Goal: Information Seeking & Learning: Compare options

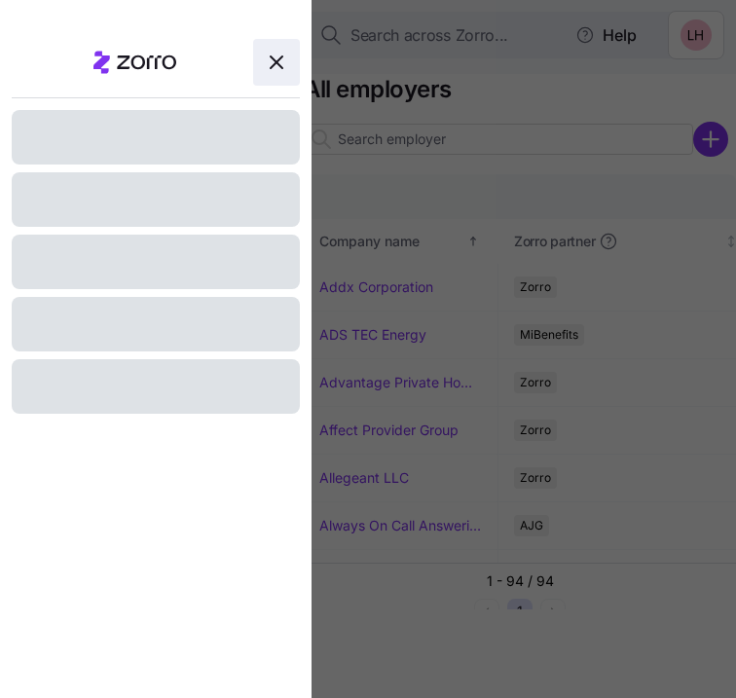
click at [287, 70] on icon "button" at bounding box center [276, 62] width 23 height 23
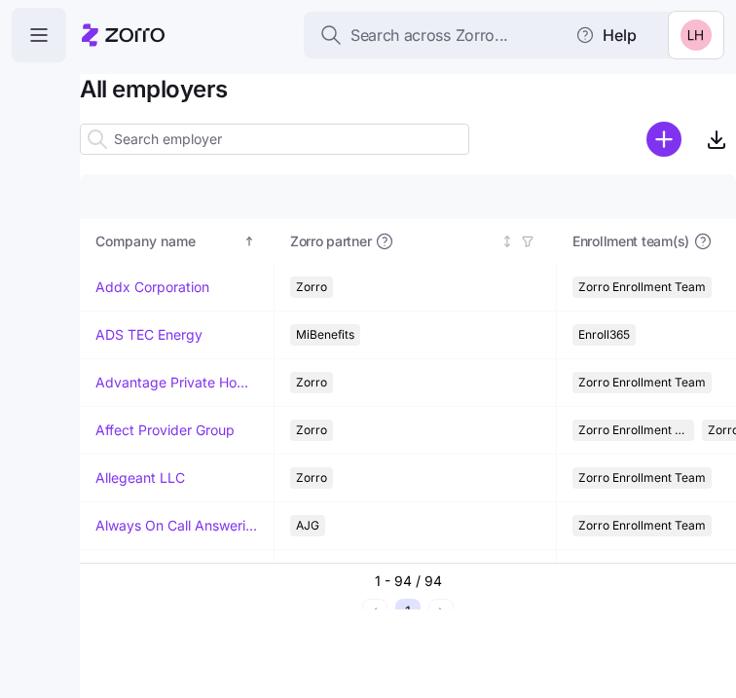
click at [48, 23] on icon "button" at bounding box center [38, 34] width 23 height 23
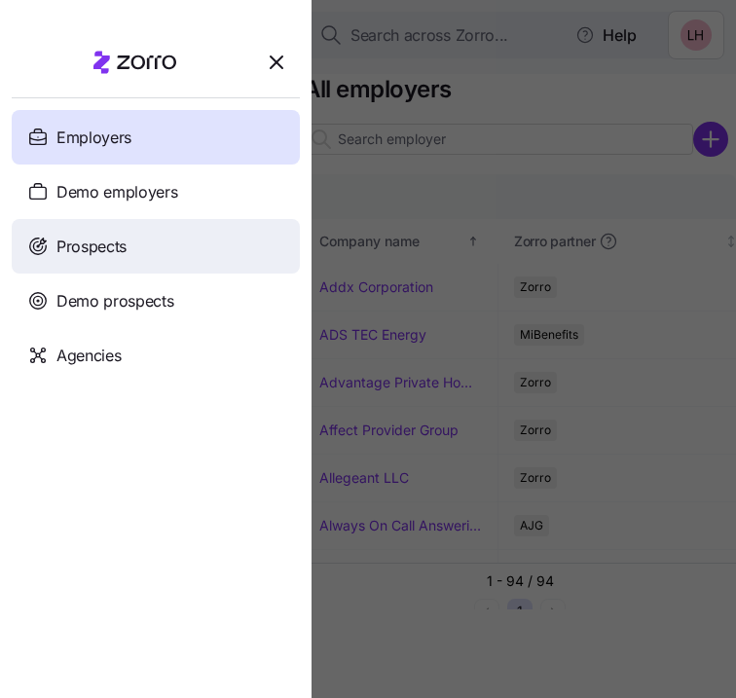
click at [108, 256] on span "Prospects" at bounding box center [91, 247] width 70 height 24
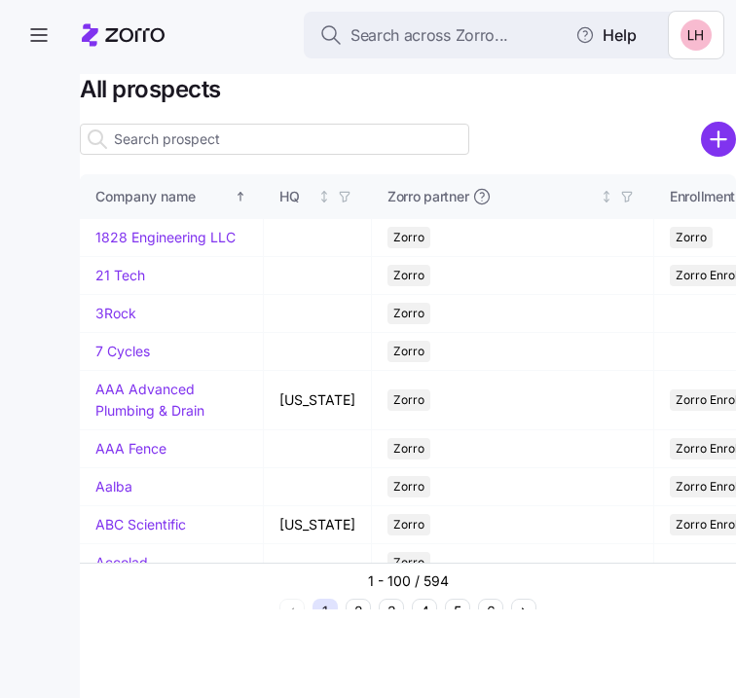
click at [255, 151] on input at bounding box center [274, 139] width 389 height 31
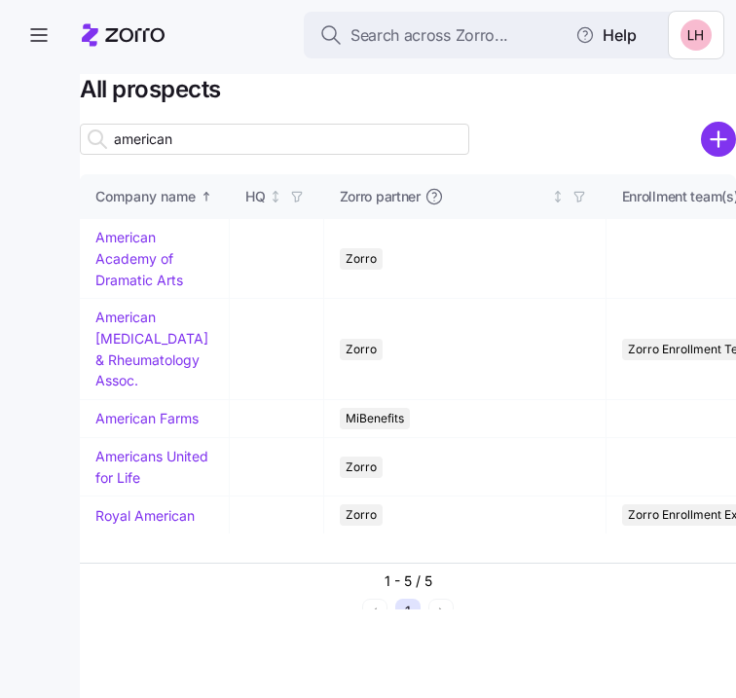
click at [219, 136] on input "american" at bounding box center [274, 139] width 389 height 31
type input "american"
click at [140, 448] on link "Americans United for Life" at bounding box center [151, 467] width 113 height 38
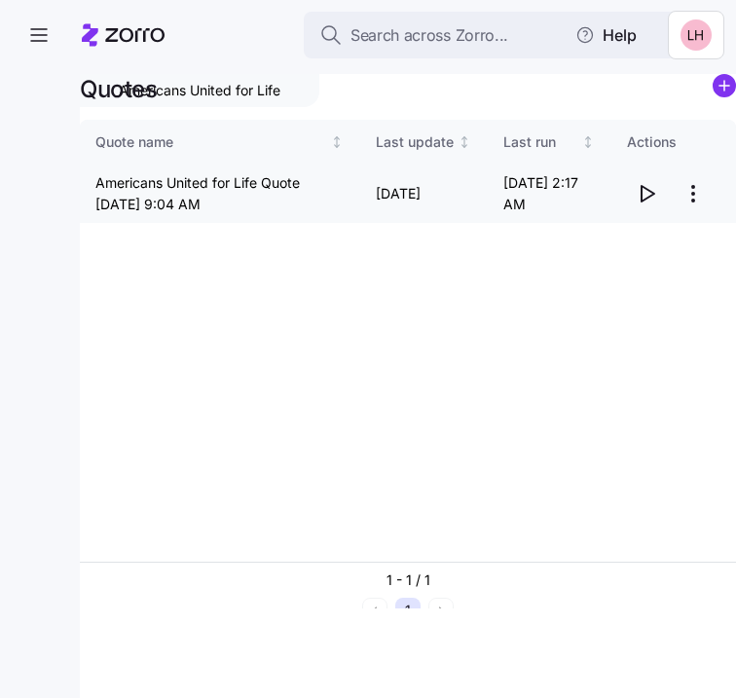
click at [642, 192] on icon "button" at bounding box center [648, 194] width 13 height 16
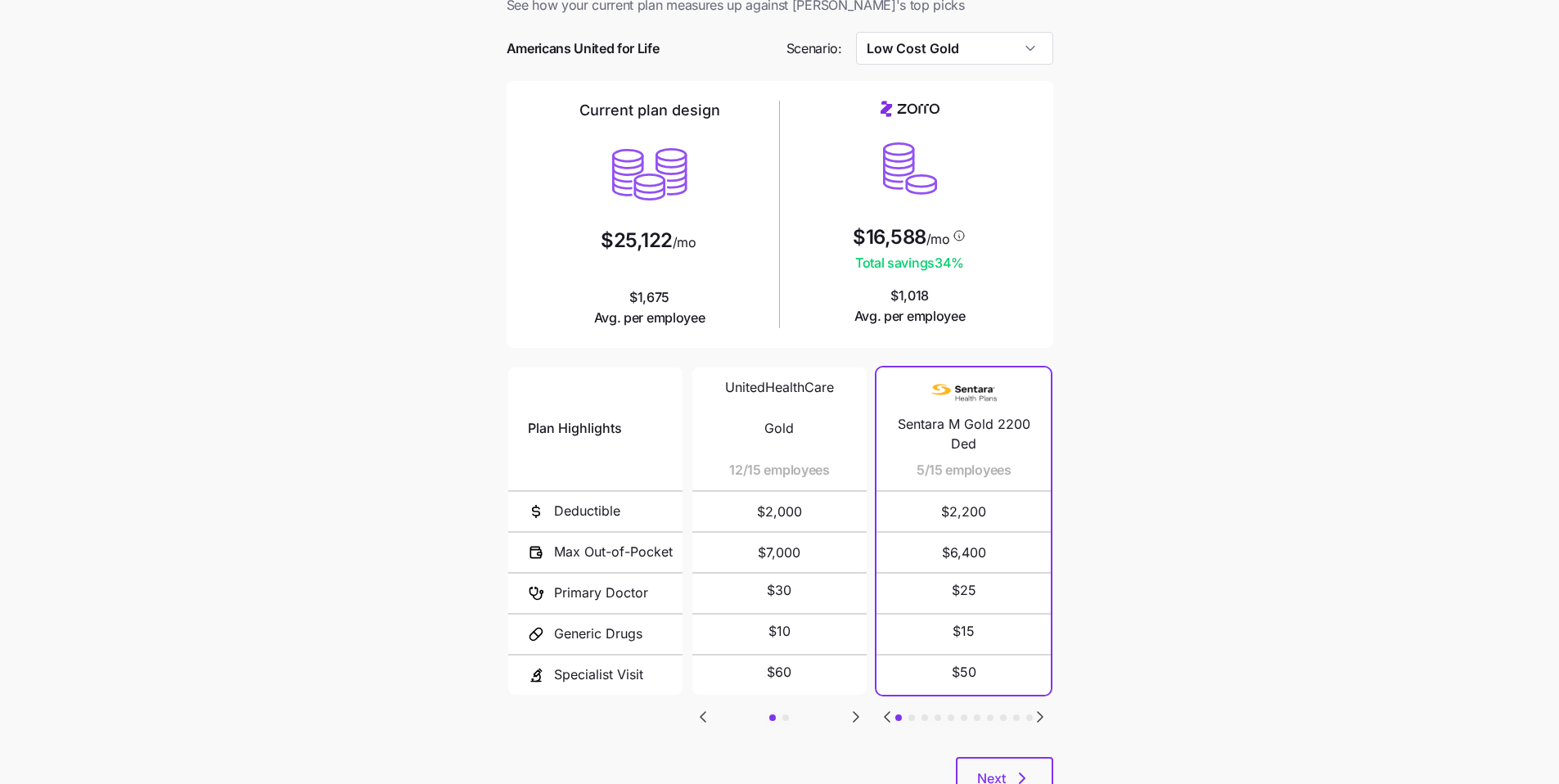
scroll to position [47, 0]
click at [618, 586] on icon "Go to next slide" at bounding box center [1040, 715] width 19 height 19
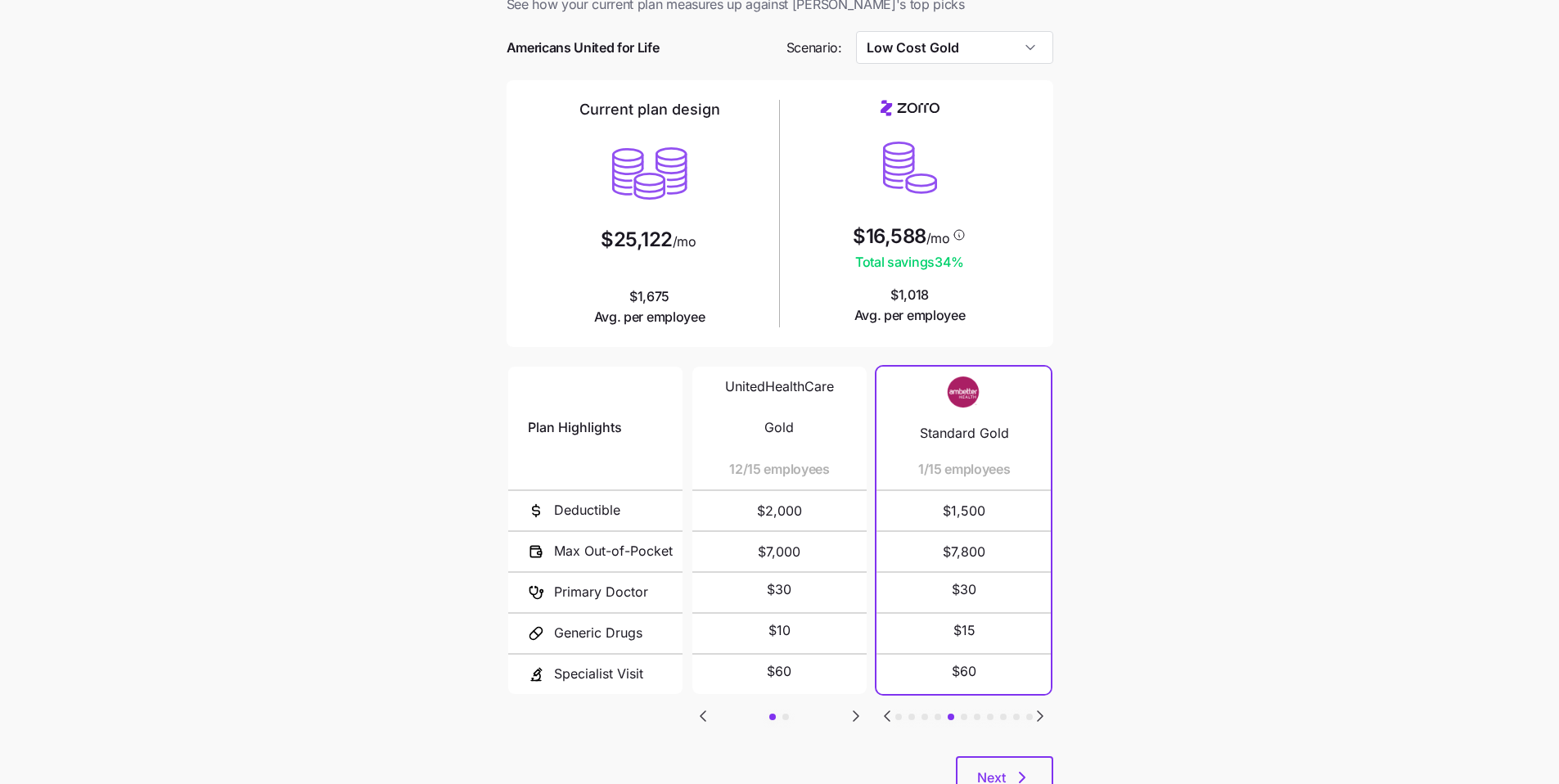
click at [618, 586] on icon "Go to next slide" at bounding box center [1040, 715] width 19 height 19
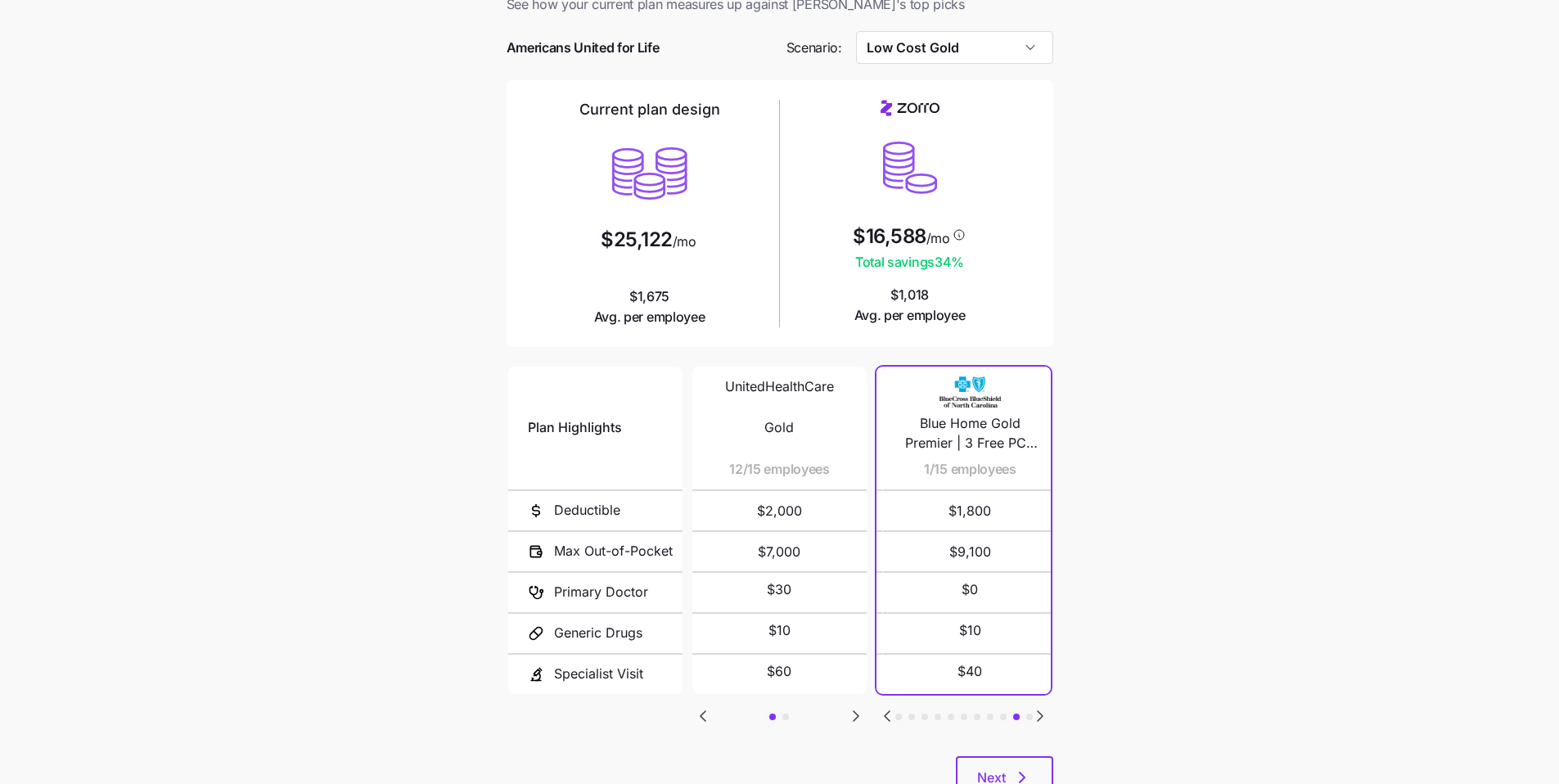
click at [618, 586] on icon "Go to next slide" at bounding box center [1040, 715] width 19 height 19
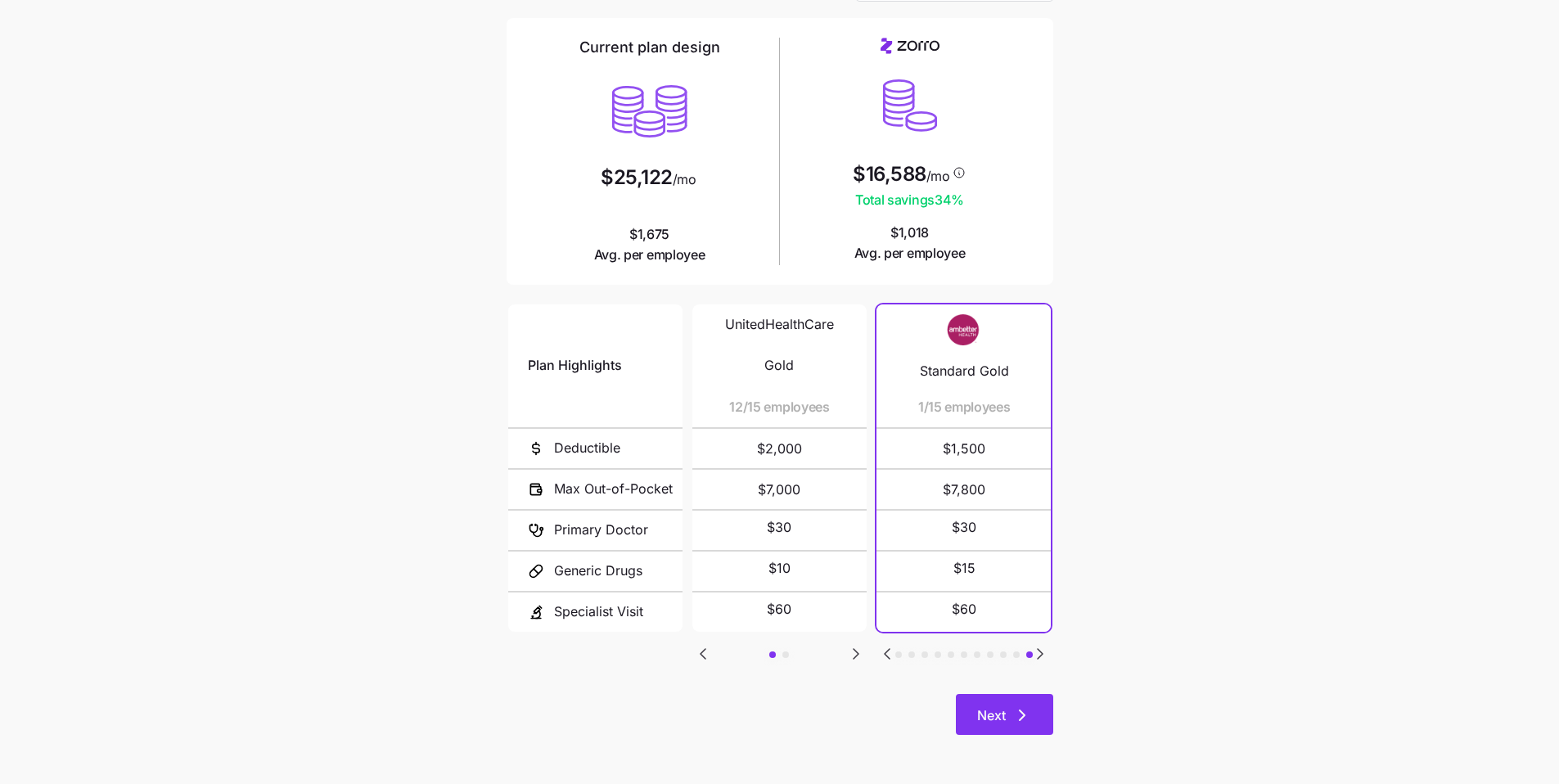
click at [618, 586] on button "Next" at bounding box center [1004, 714] width 97 height 41
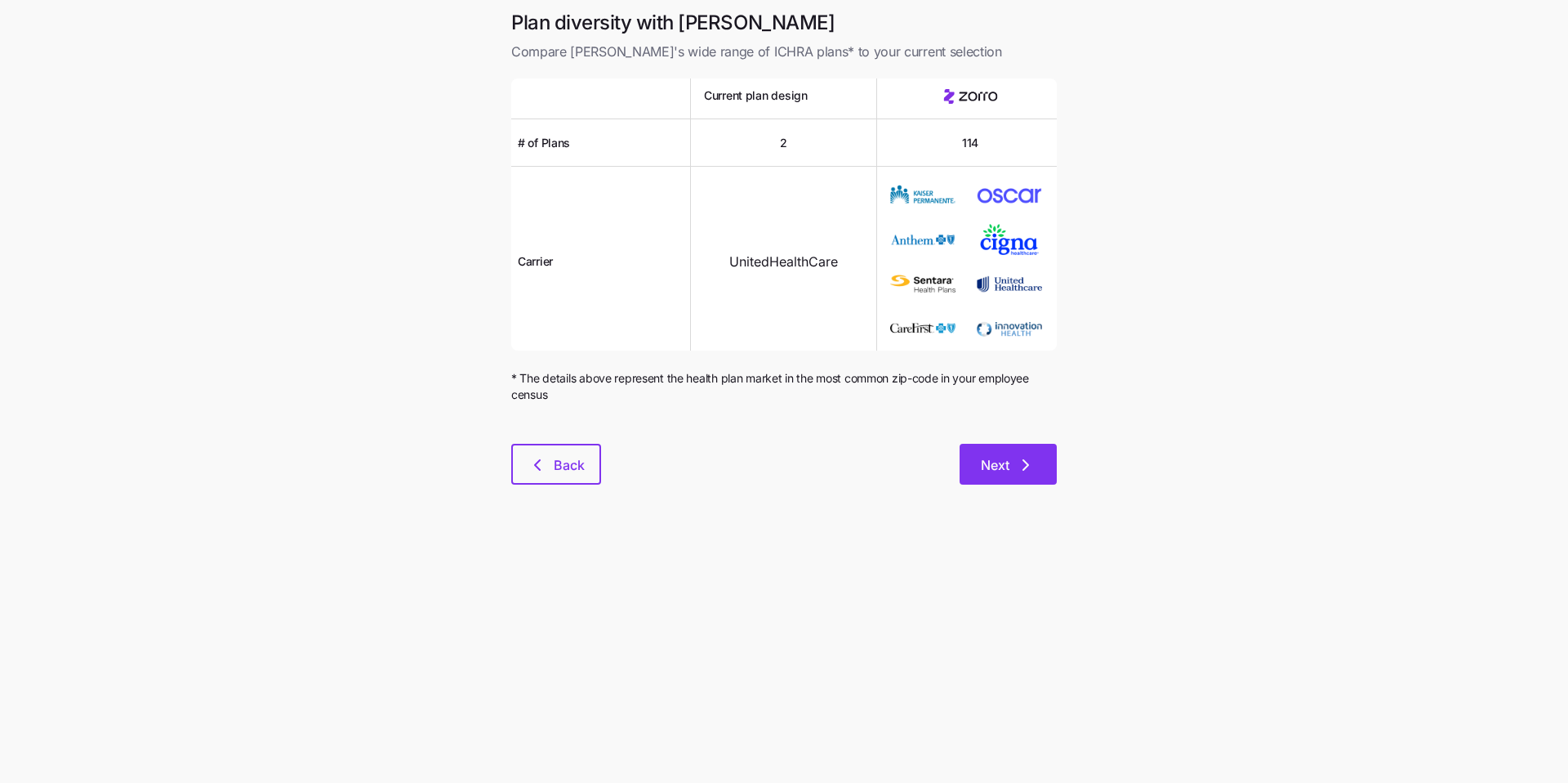
click at [617, 470] on span "Next" at bounding box center [995, 464] width 29 height 19
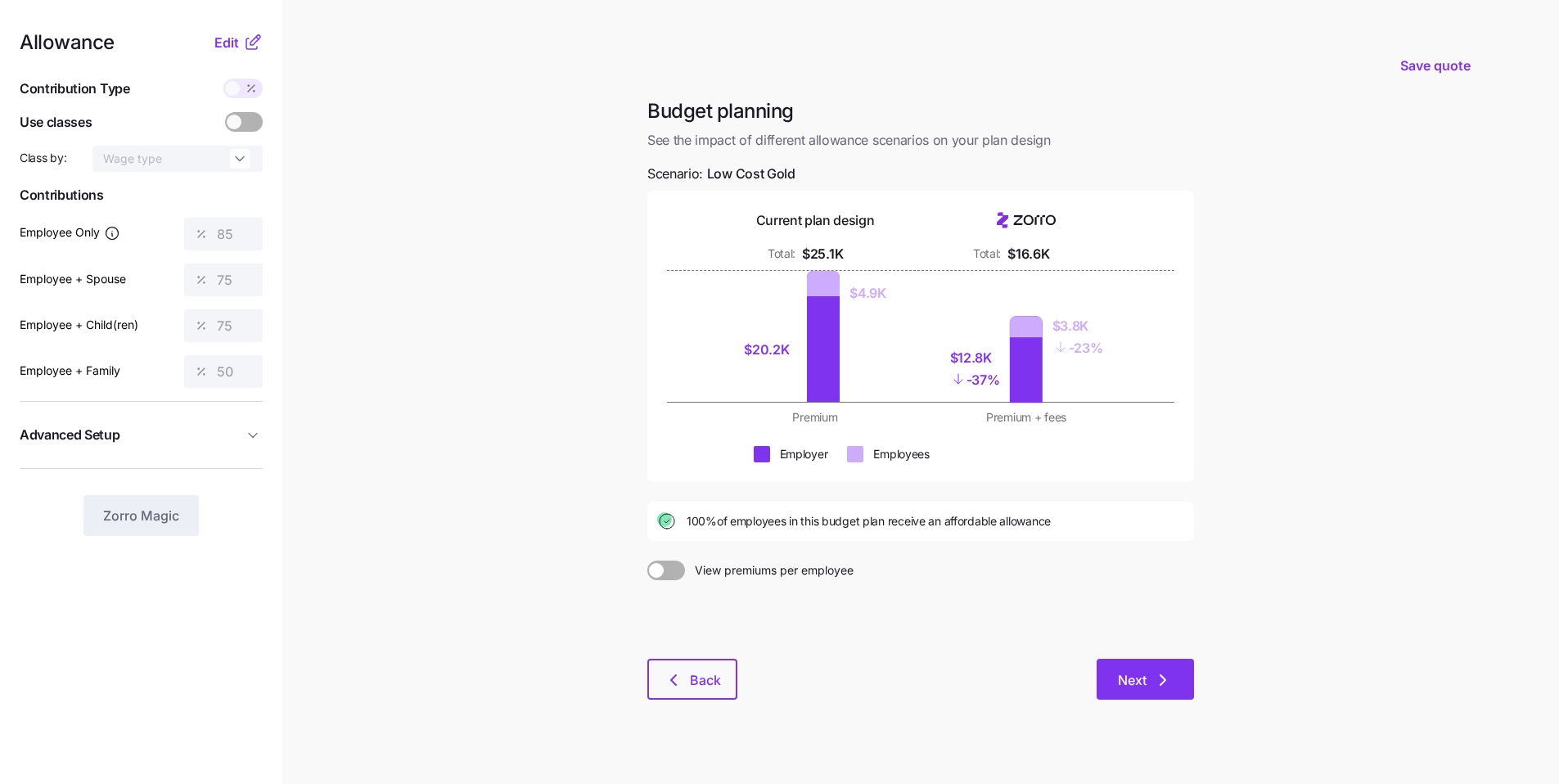
click at [618, 586] on span "Next" at bounding box center [1145, 679] width 55 height 19
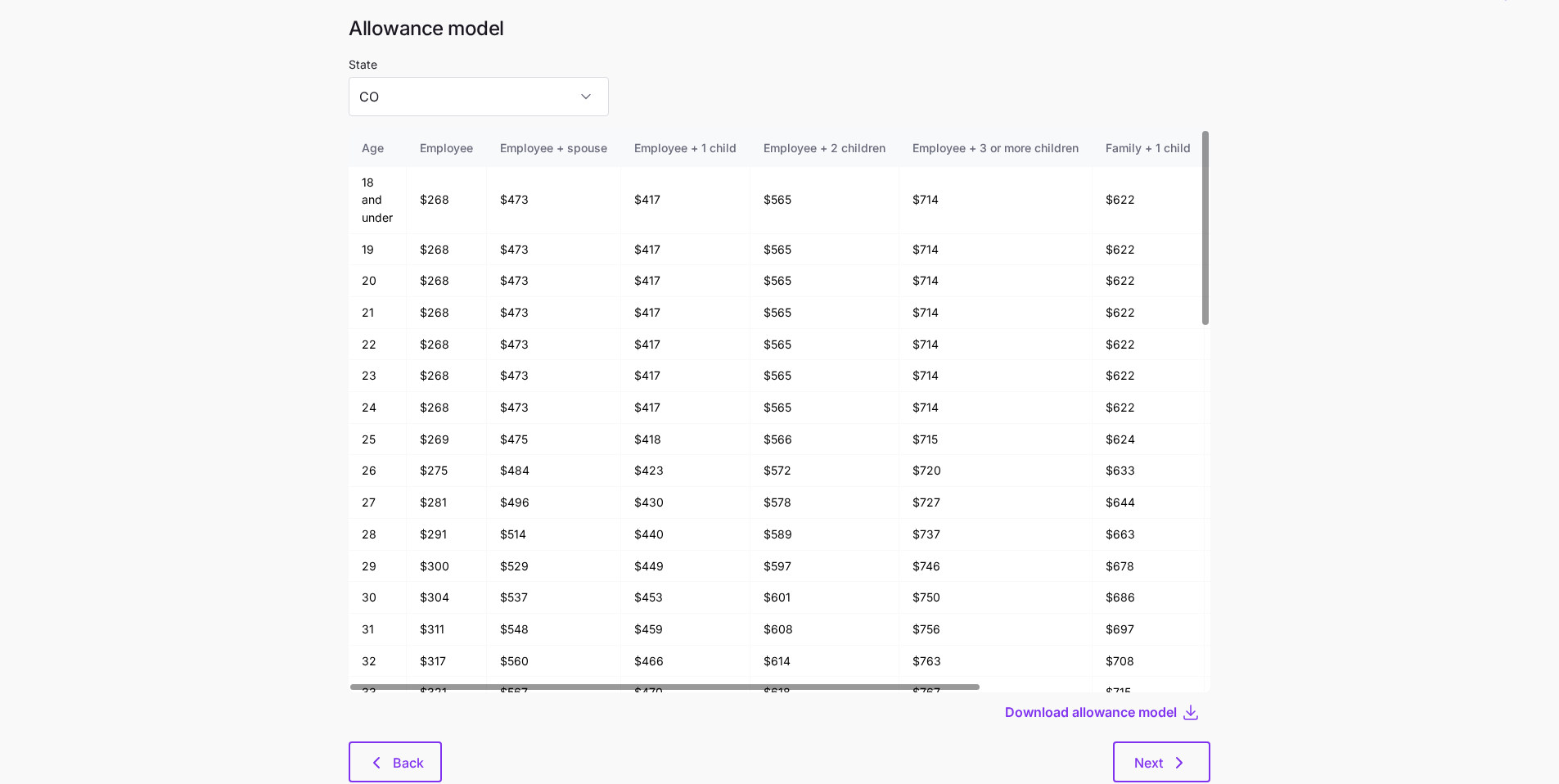
scroll to position [87, 0]
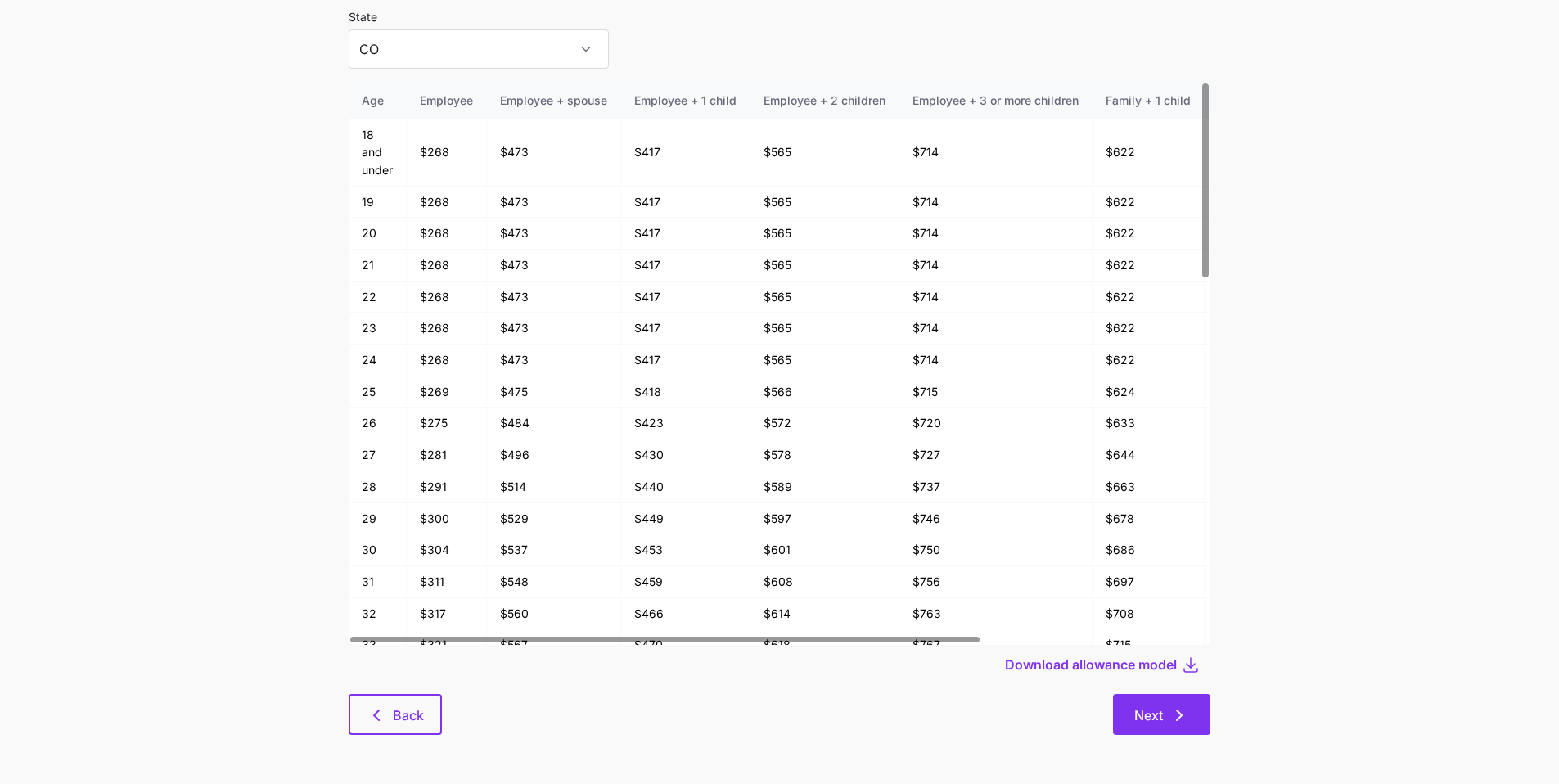
click at [618, 586] on button "Next" at bounding box center [1161, 714] width 97 height 41
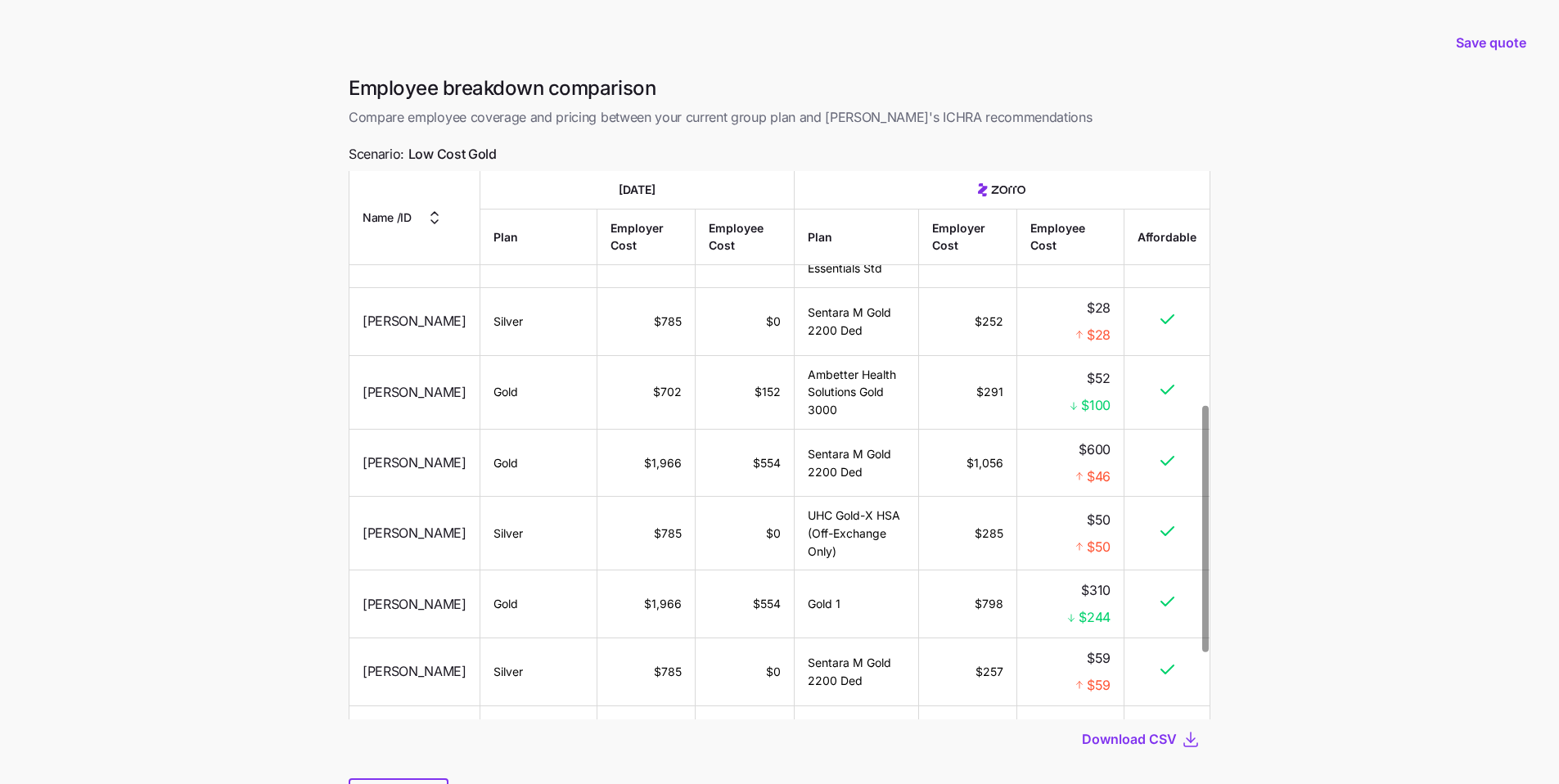
scroll to position [667, 0]
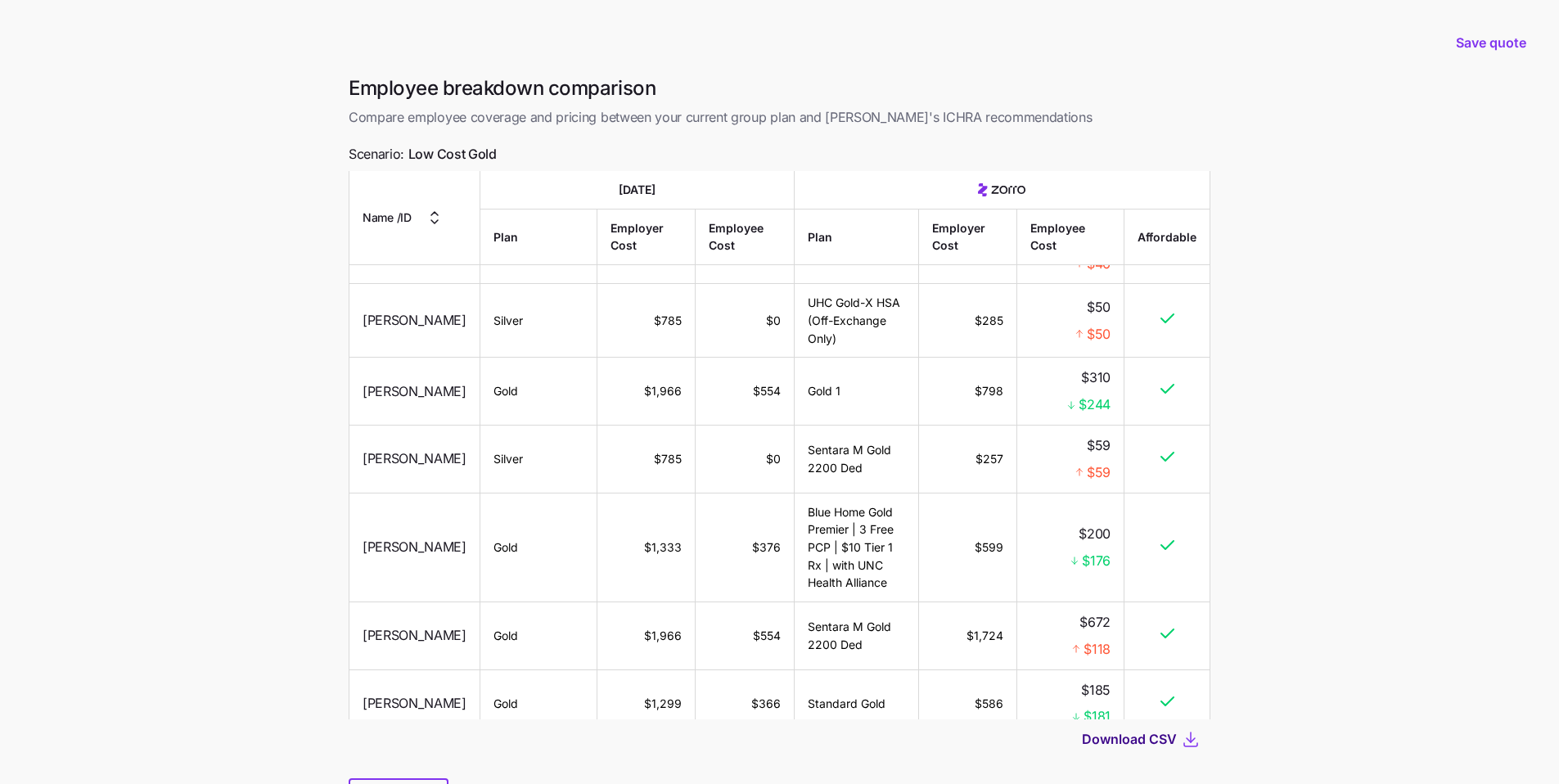
click at [618, 586] on span "Download CSV" at bounding box center [1129, 738] width 95 height 19
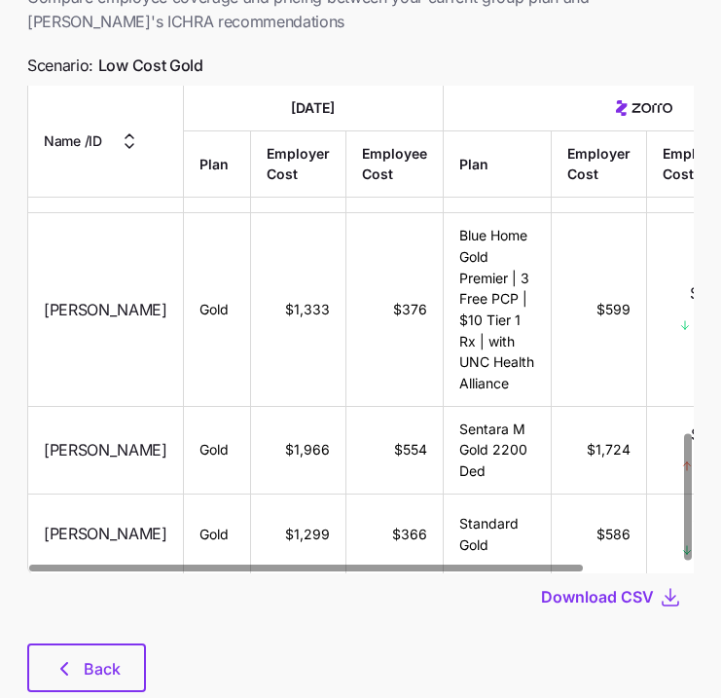
scroll to position [195, 0]
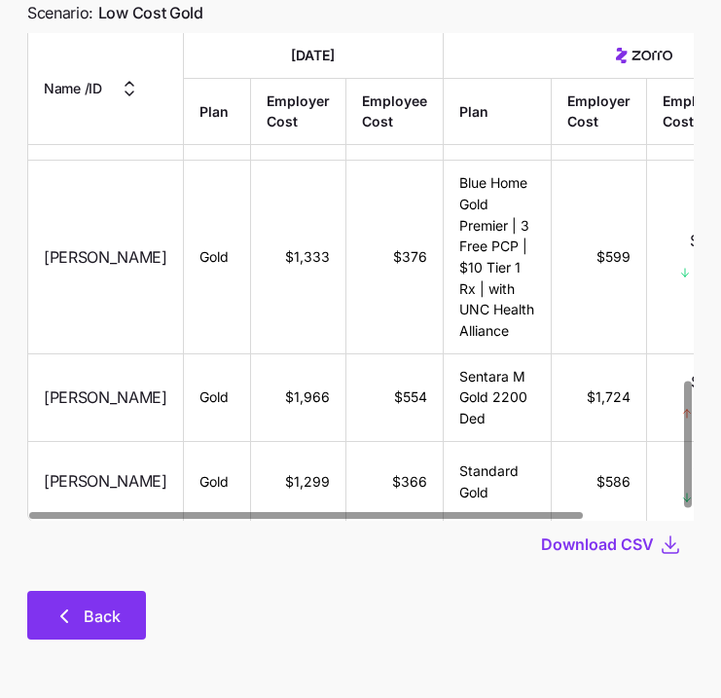
click at [110, 607] on span "Back" at bounding box center [102, 616] width 37 height 23
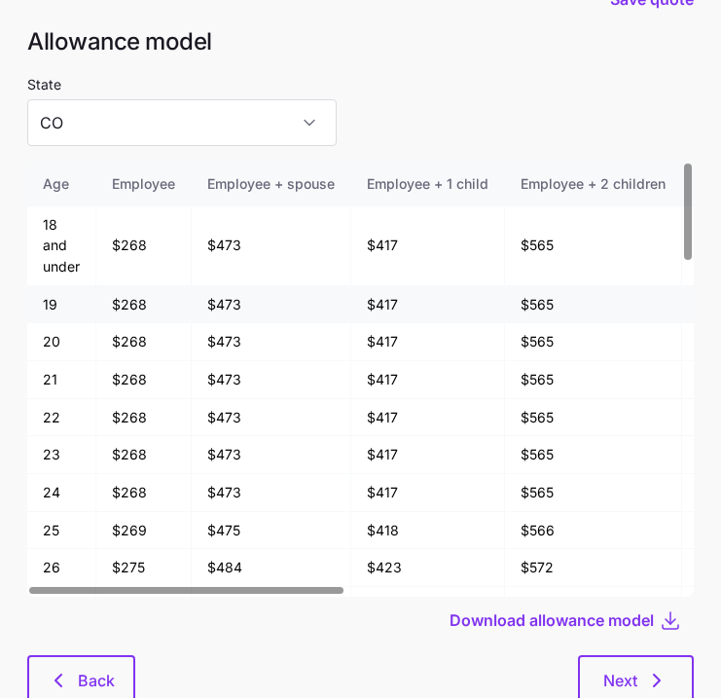
scroll to position [104, 0]
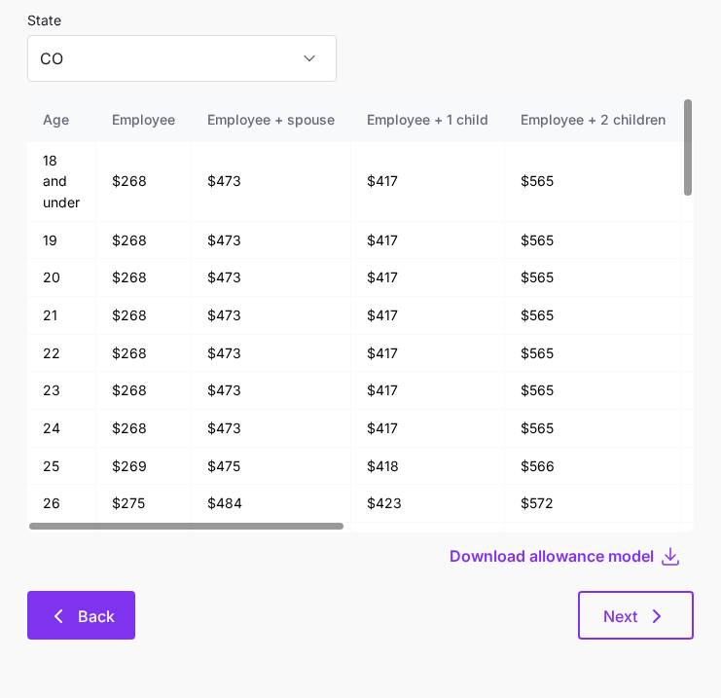
click at [100, 606] on button "Back" at bounding box center [81, 615] width 108 height 49
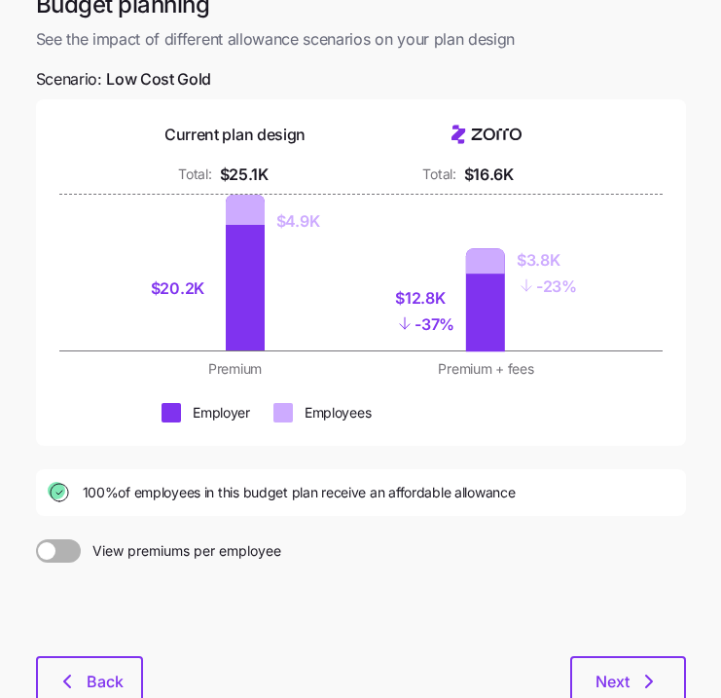
scroll to position [190, 0]
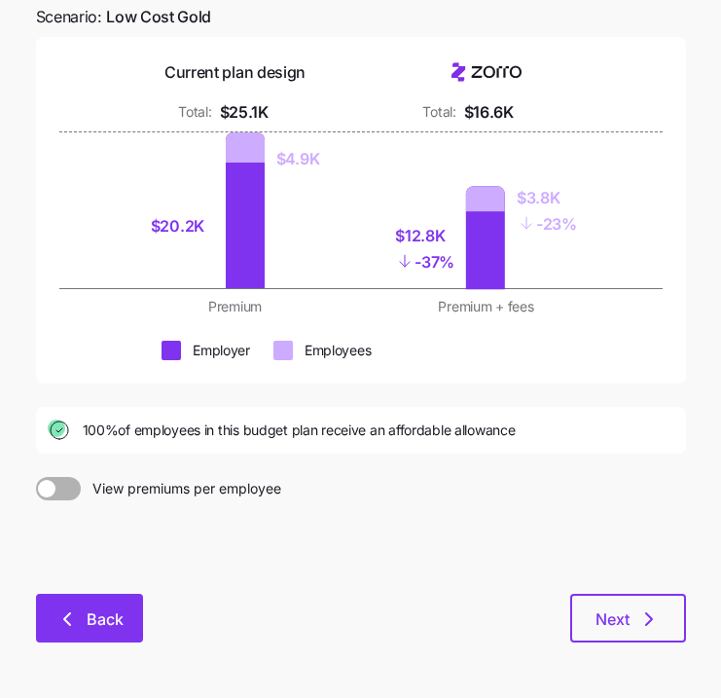
click at [125, 596] on button "Back" at bounding box center [89, 618] width 107 height 49
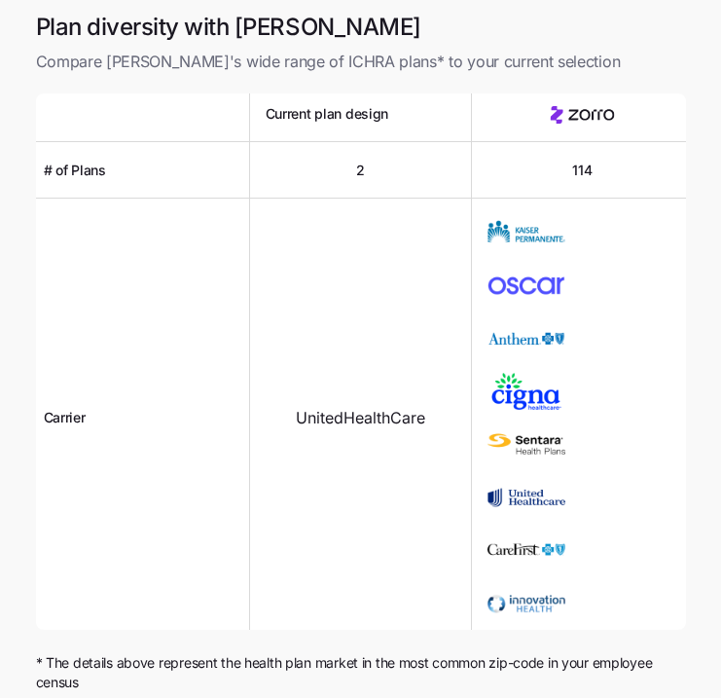
scroll to position [150, 0]
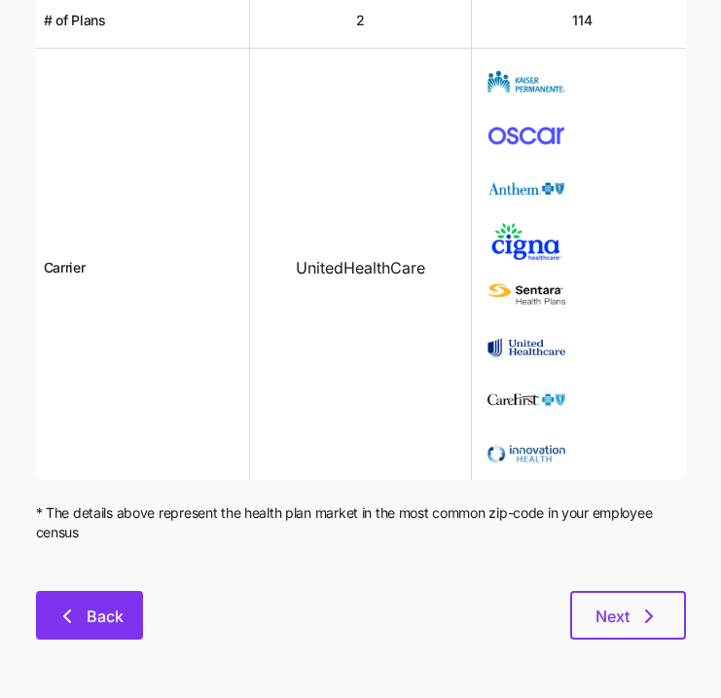
click at [114, 628] on button "Back" at bounding box center [89, 615] width 107 height 49
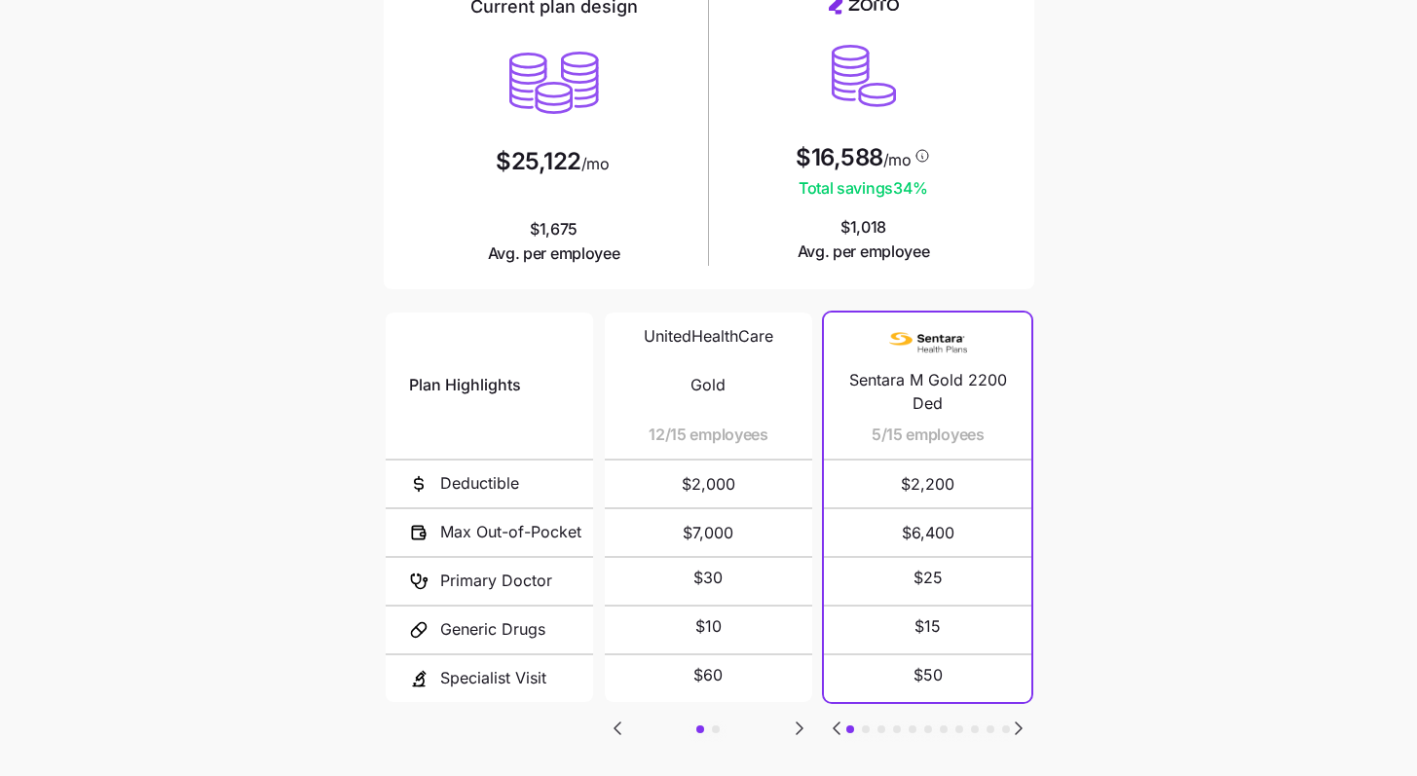
scroll to position [273, 0]
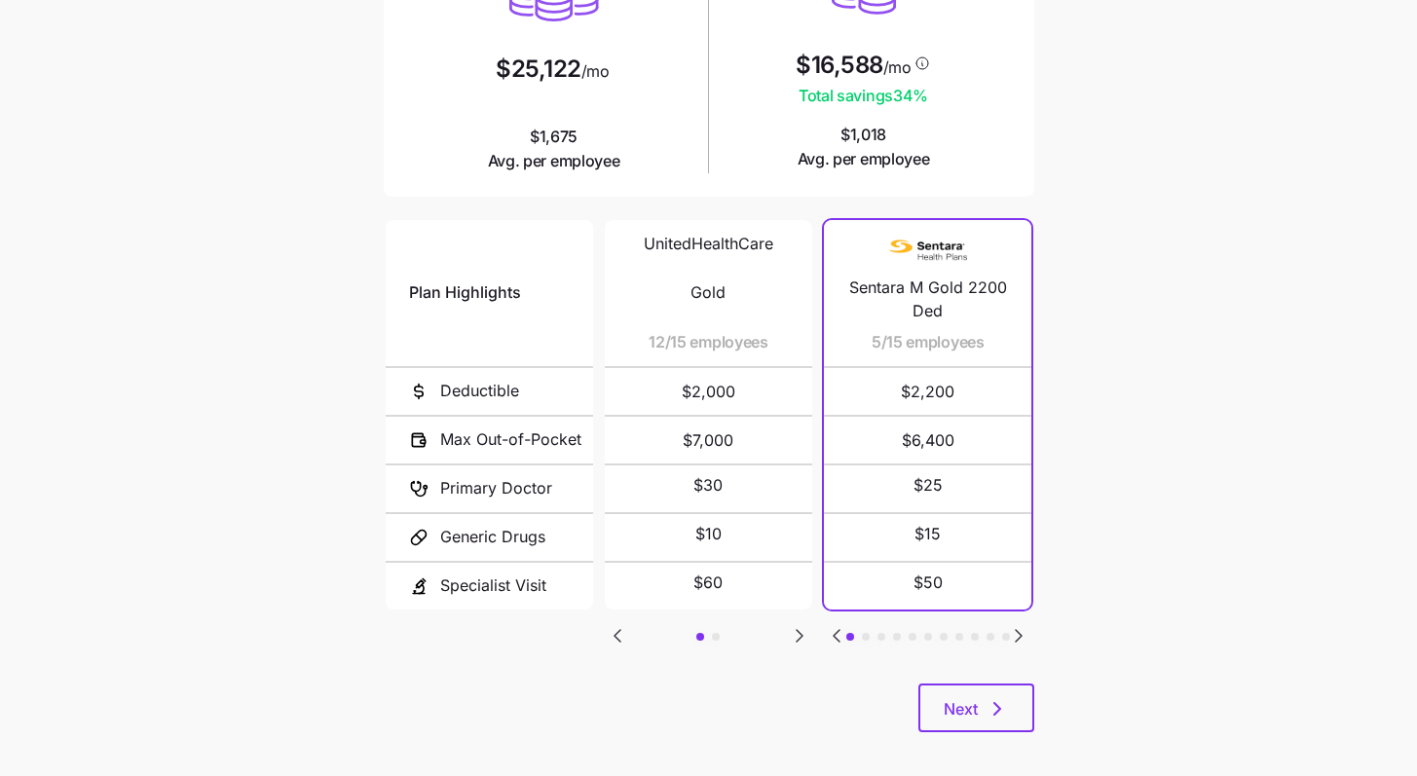
click at [735, 632] on icon "Go to next slide" at bounding box center [1018, 636] width 6 height 12
click at [735, 632] on icon "Go to previous slide" at bounding box center [836, 636] width 6 height 12
click at [735, 633] on icon "Go to next slide" at bounding box center [1018, 636] width 6 height 12
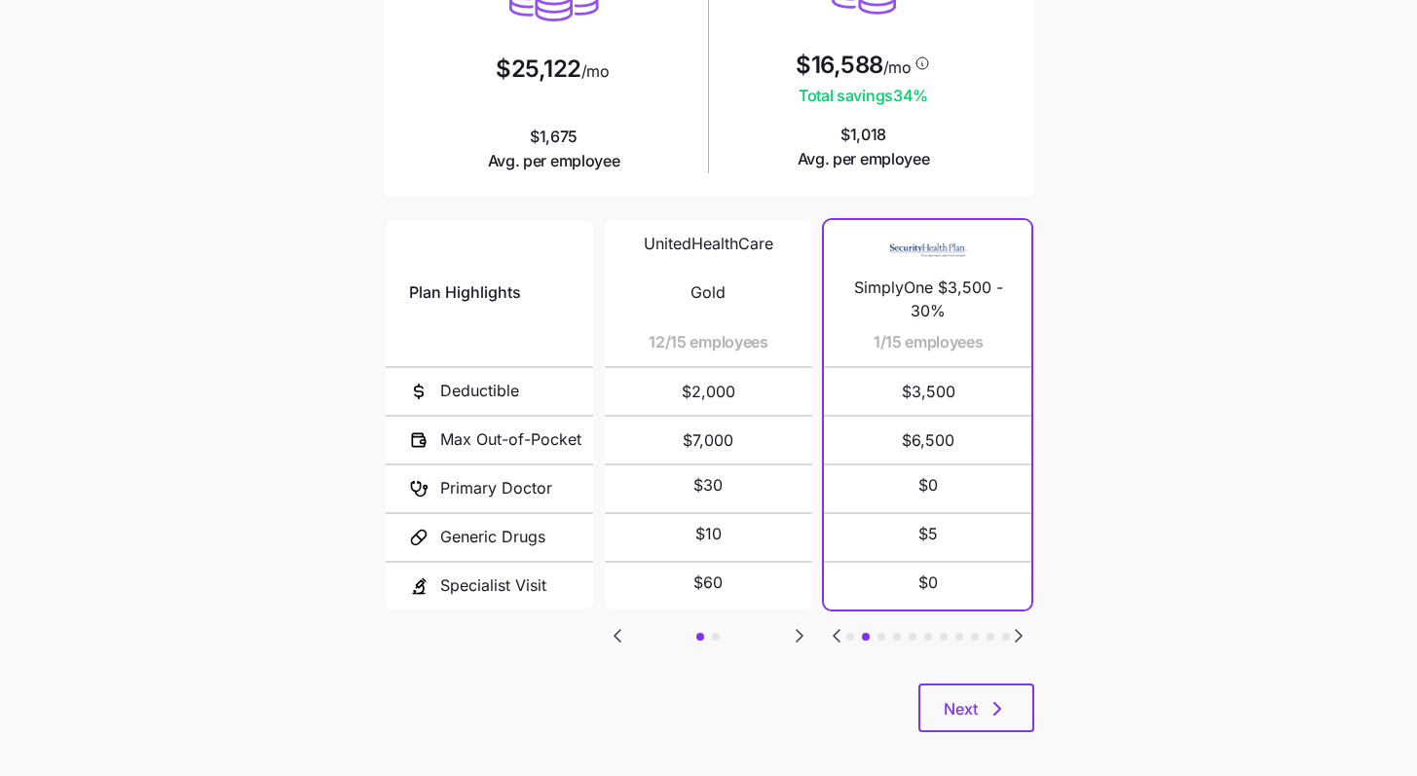
click at [735, 627] on icon "Go to previous slide" at bounding box center [836, 635] width 23 height 23
click at [735, 330] on main "Current plan vs. Zorro’s ICHRA recommendation See how your current plan measure…" at bounding box center [708, 258] width 1417 height 1063
click at [735, 697] on icon "button" at bounding box center [996, 708] width 23 height 23
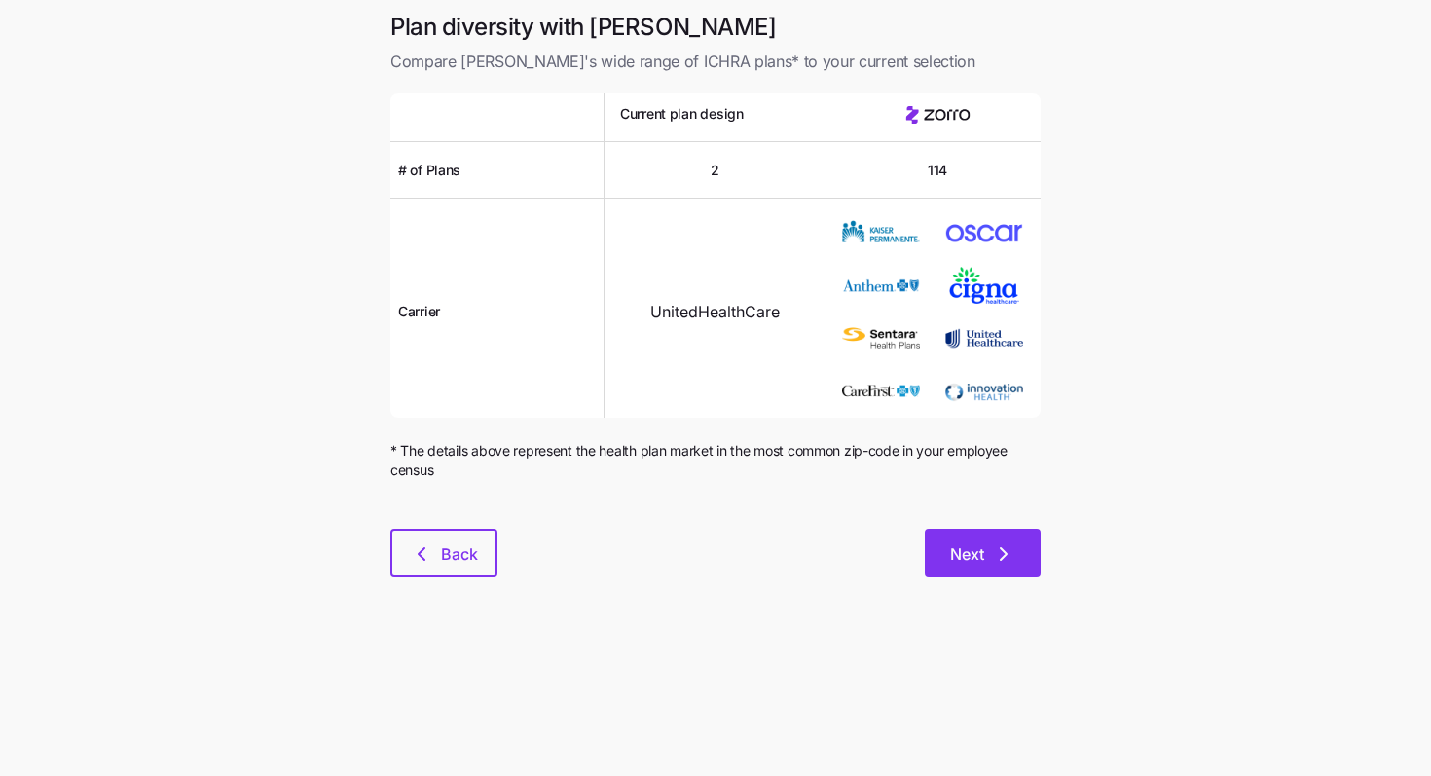
click at [735, 548] on span "Next" at bounding box center [982, 553] width 65 height 23
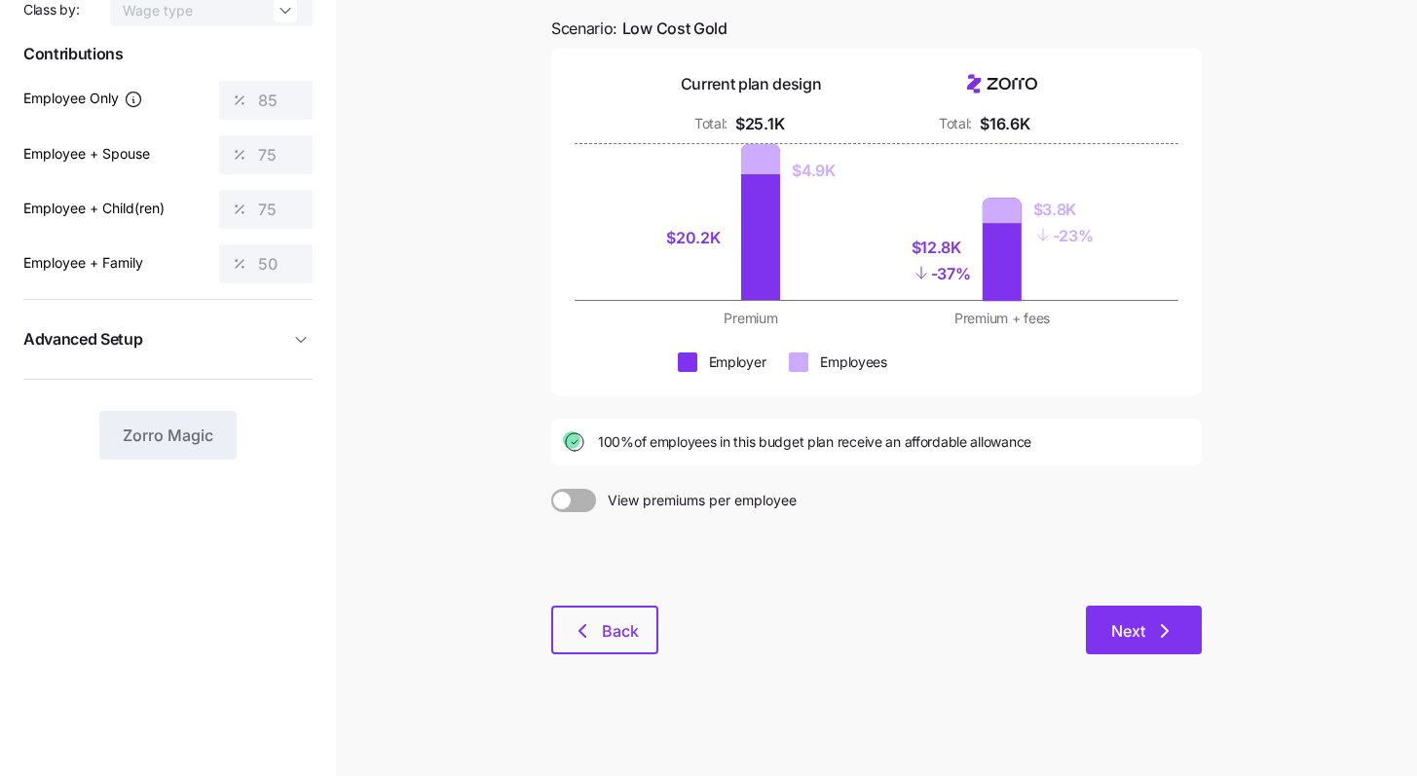
scroll to position [181, 0]
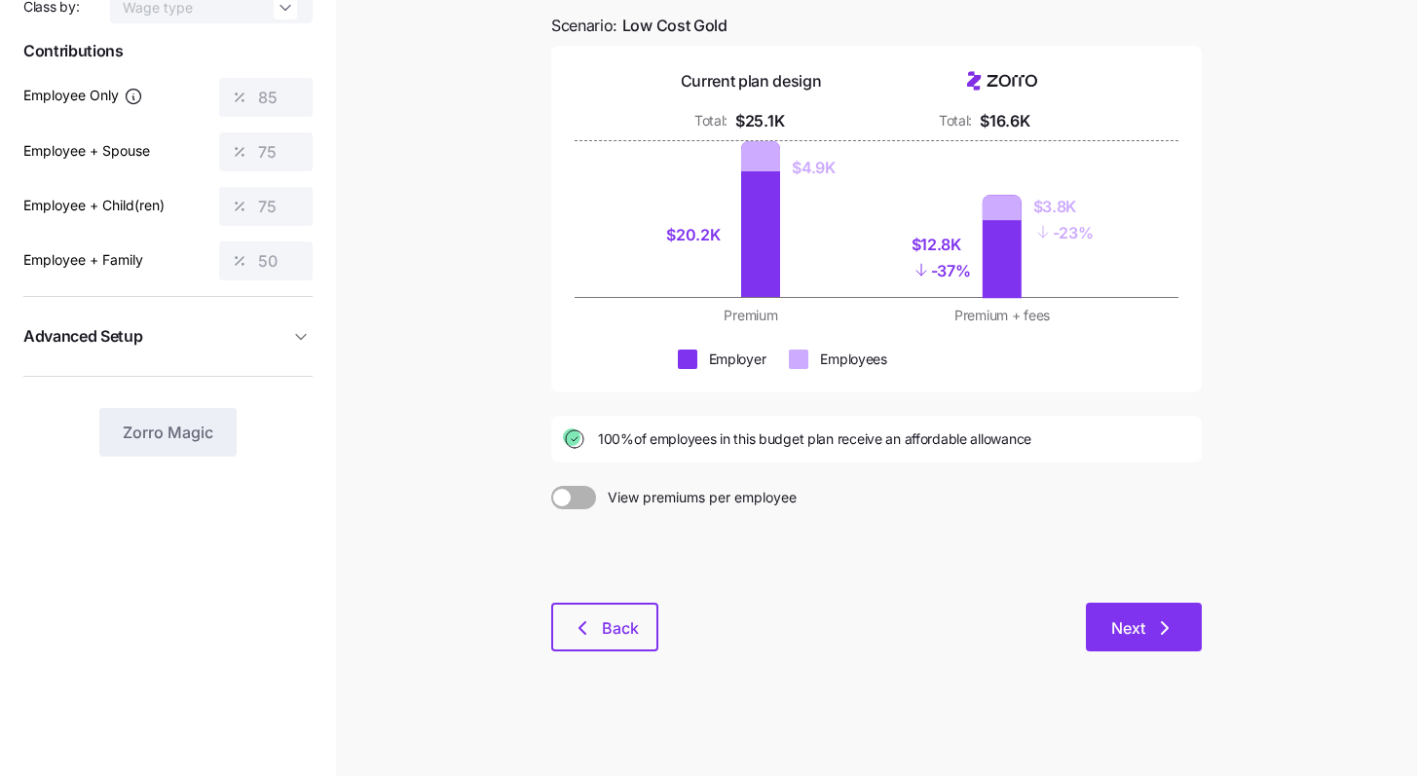
click at [735, 649] on button "Next" at bounding box center [1144, 627] width 116 height 49
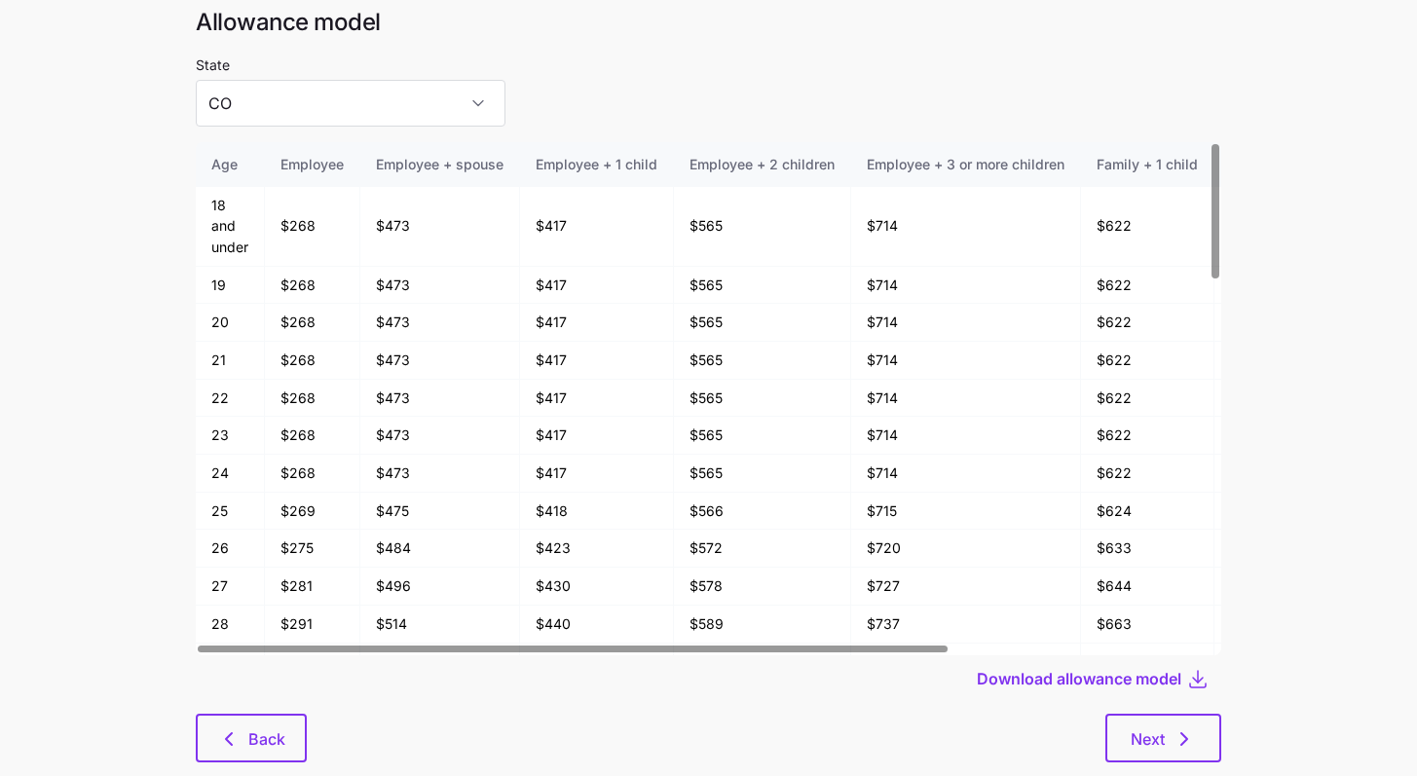
scroll to position [104, 0]
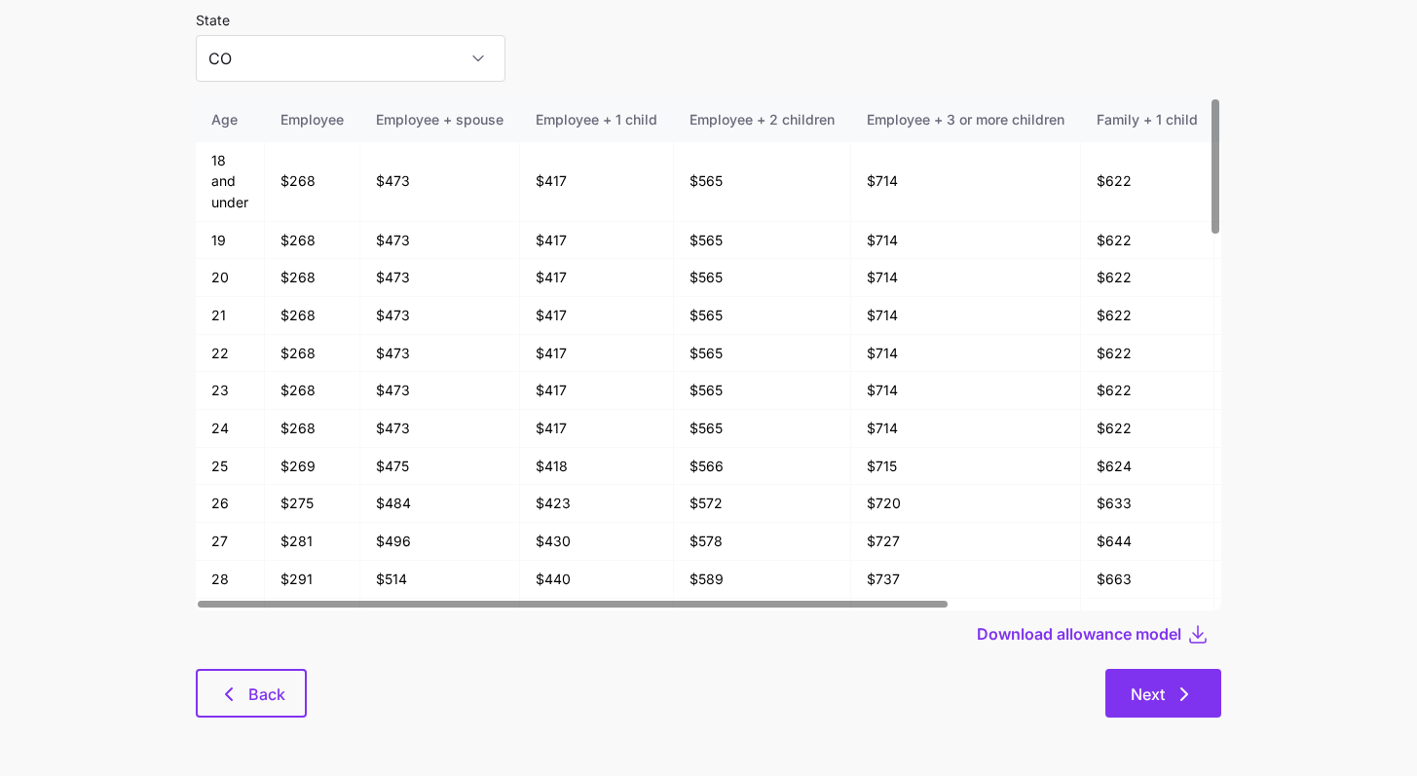
click at [735, 679] on button "Next" at bounding box center [1163, 693] width 116 height 49
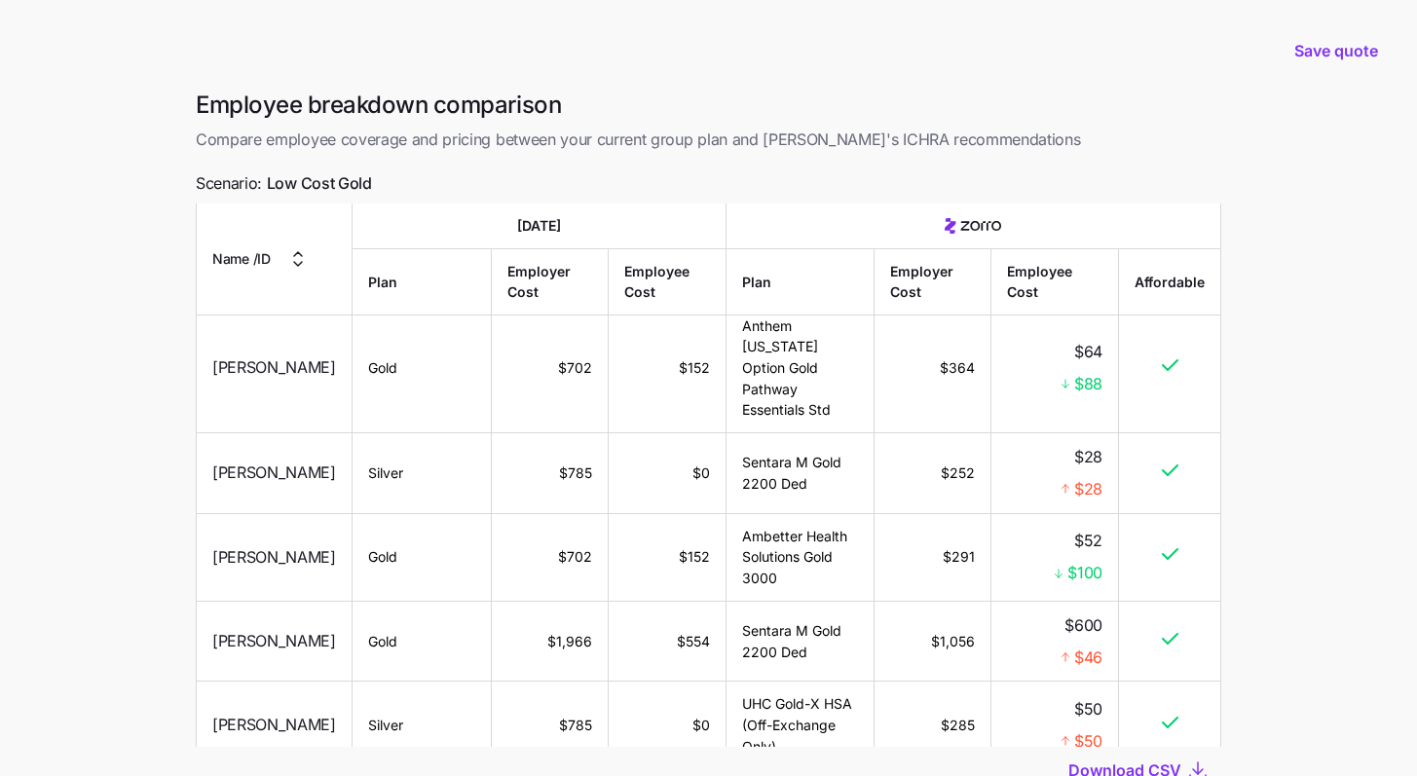
scroll to position [147, 0]
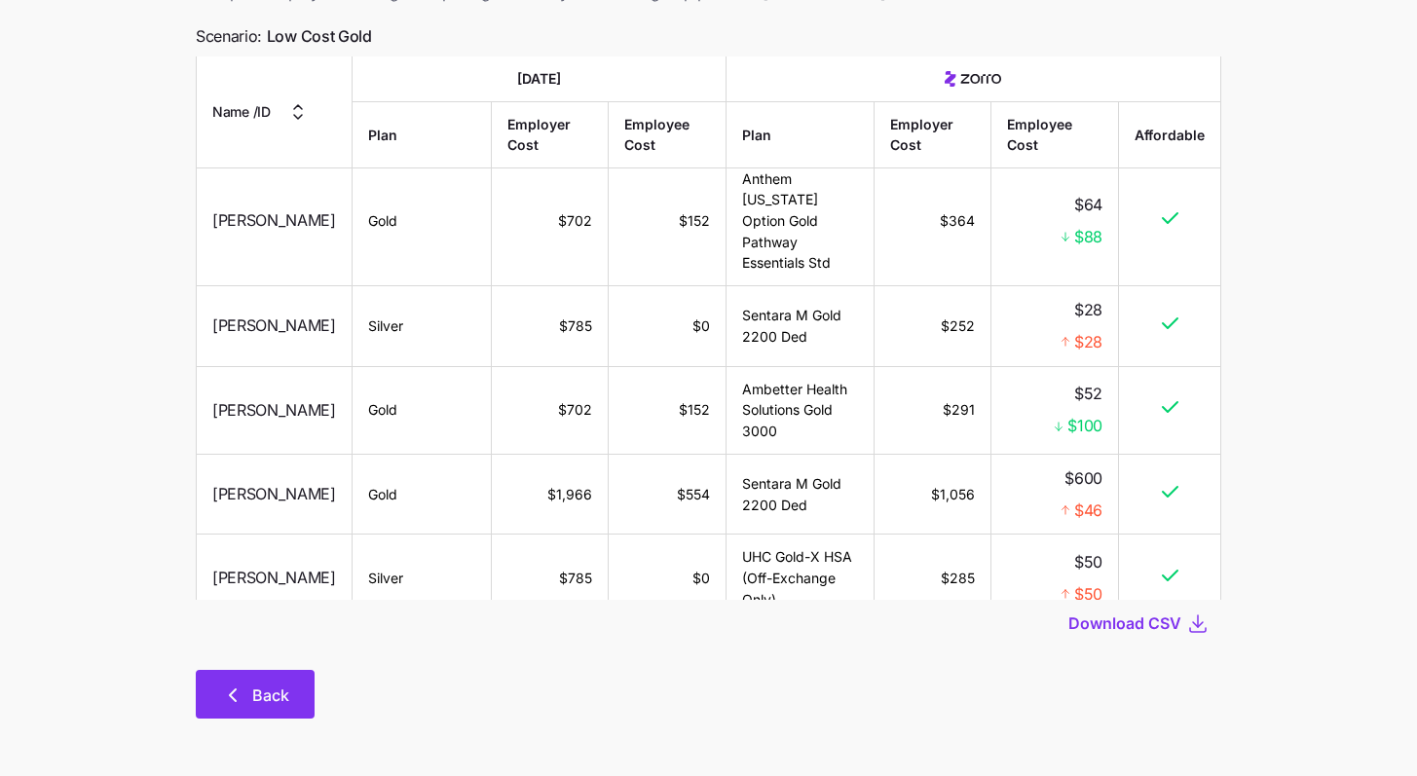
click at [269, 696] on span "Back" at bounding box center [270, 694] width 37 height 23
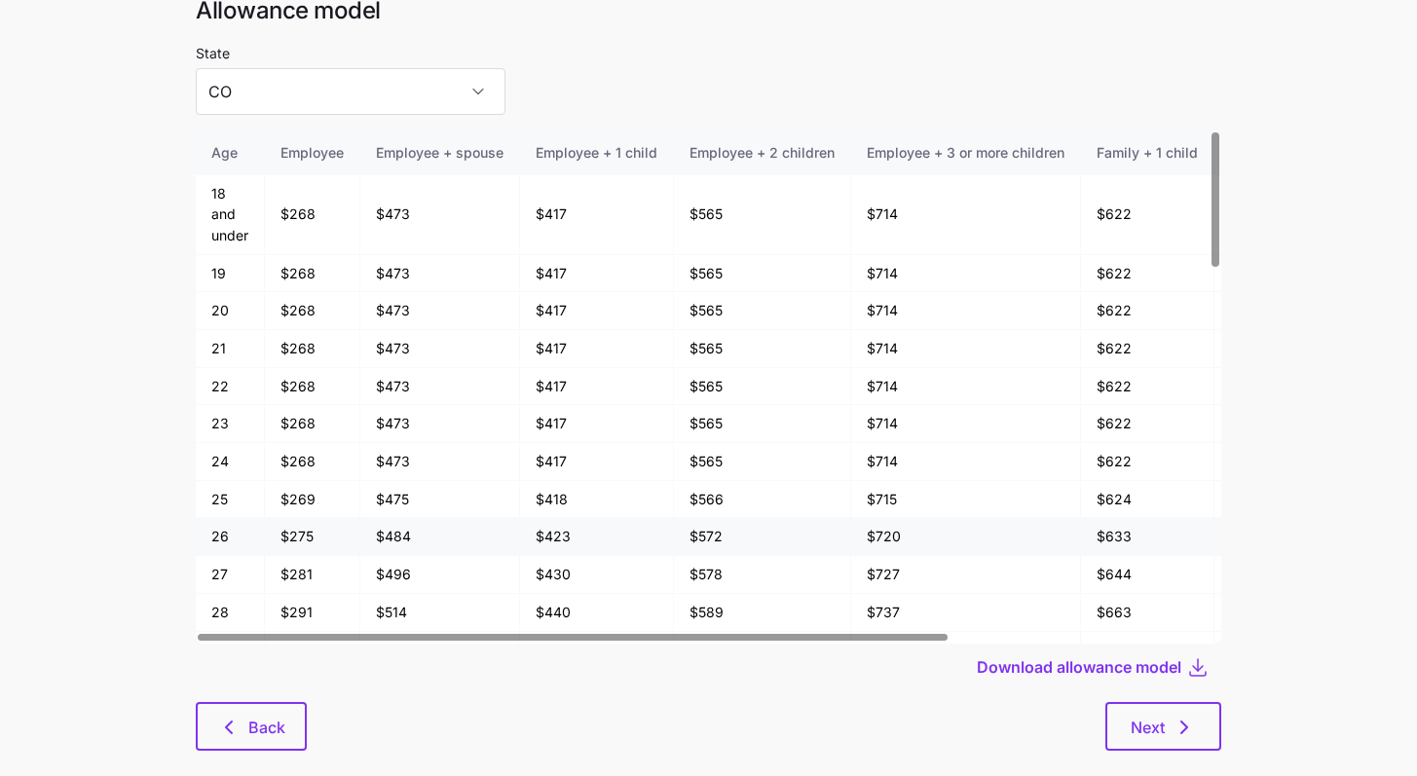
scroll to position [104, 0]
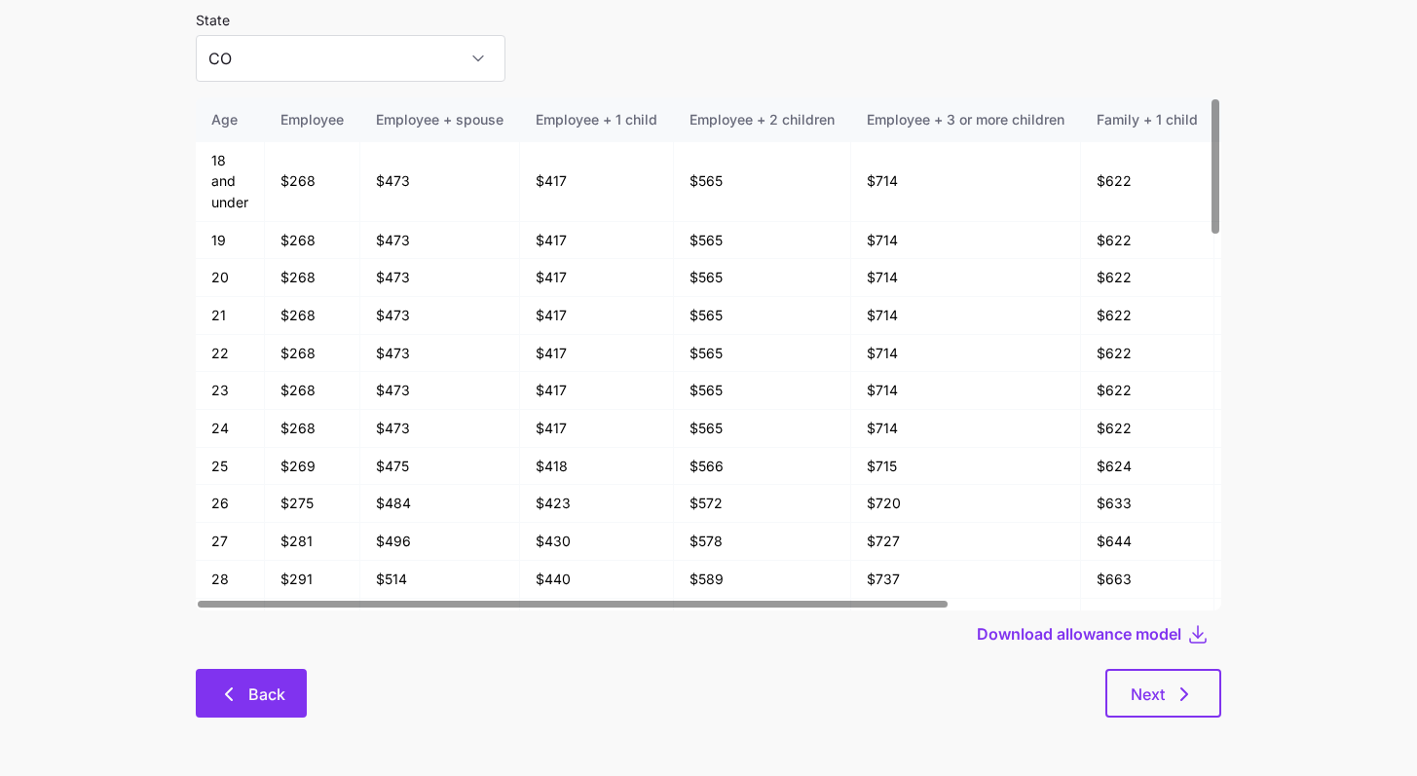
click at [274, 697] on span "Back" at bounding box center [266, 693] width 37 height 23
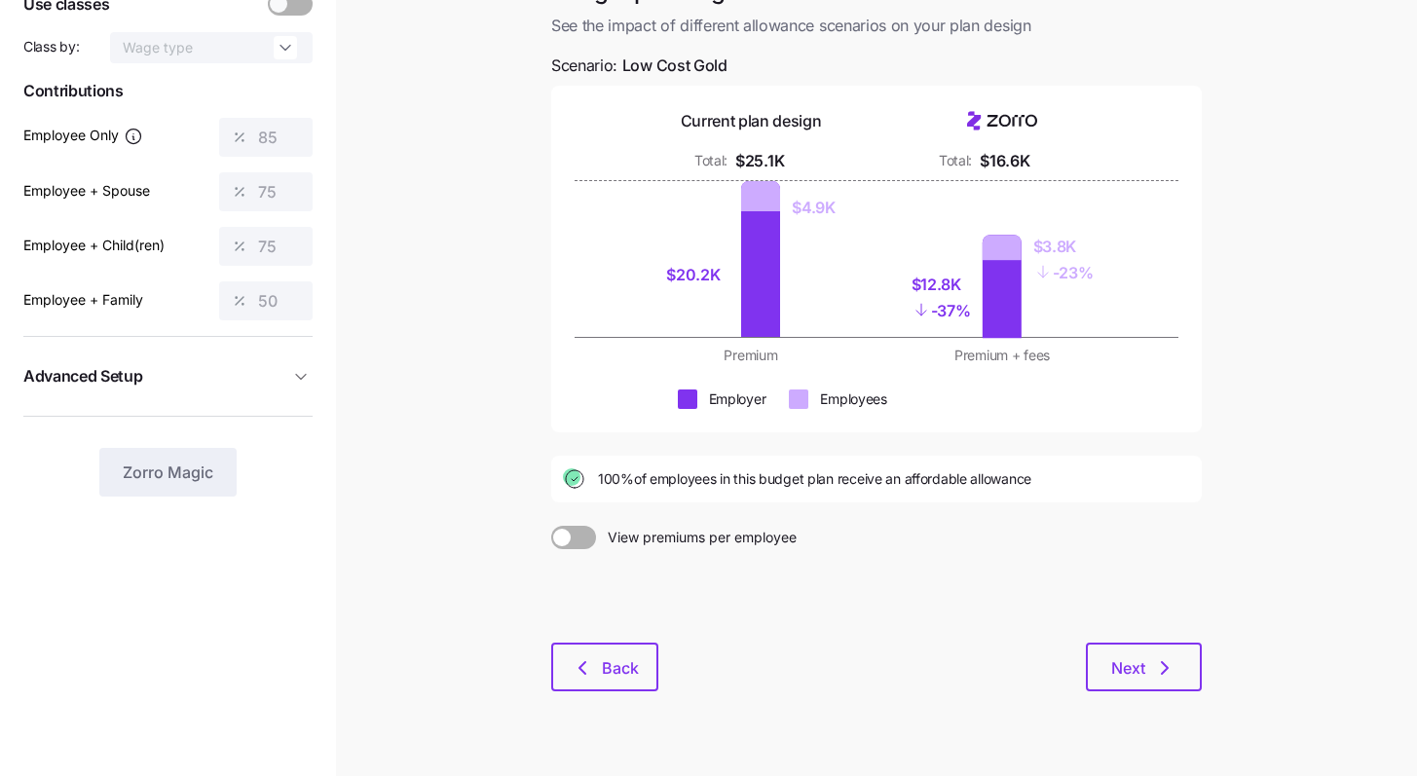
scroll to position [181, 0]
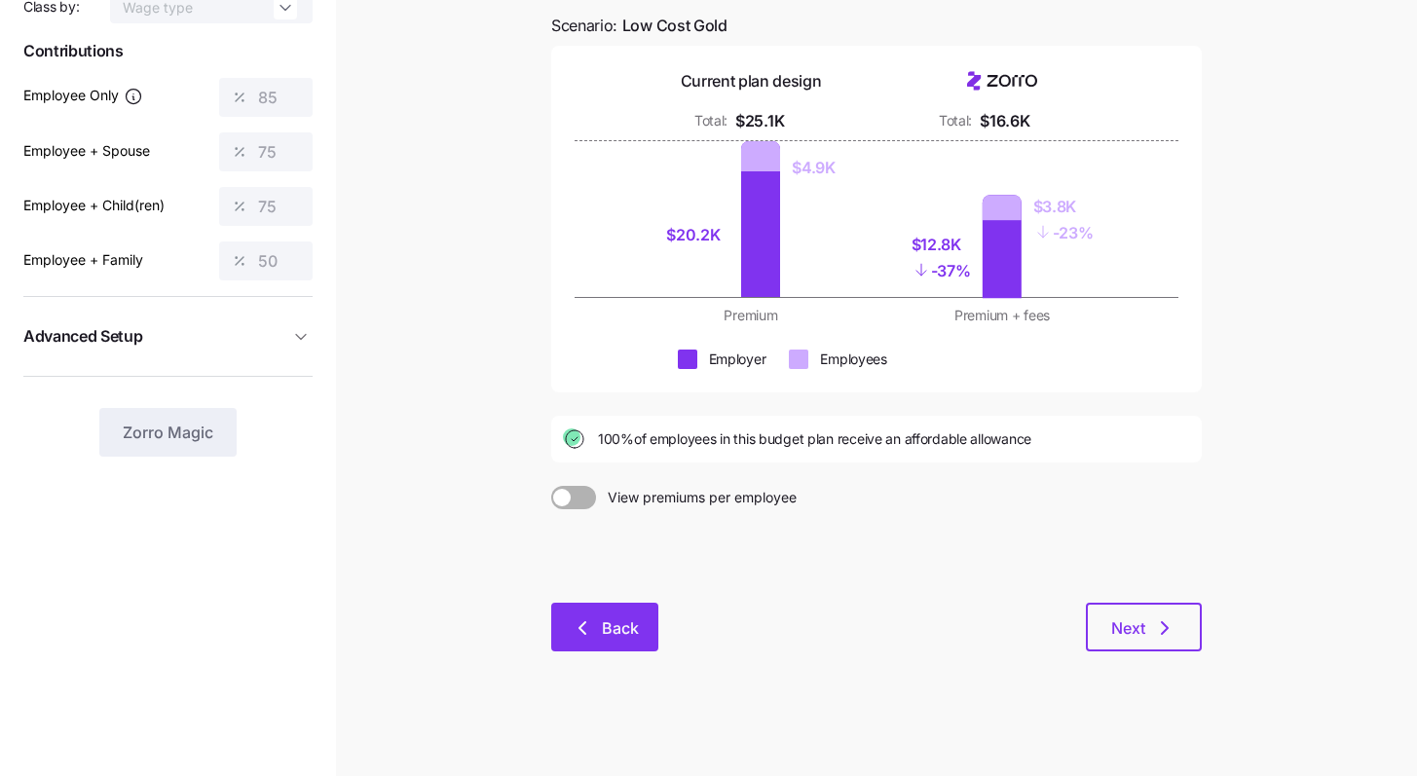
click at [633, 620] on span "Back" at bounding box center [620, 627] width 37 height 23
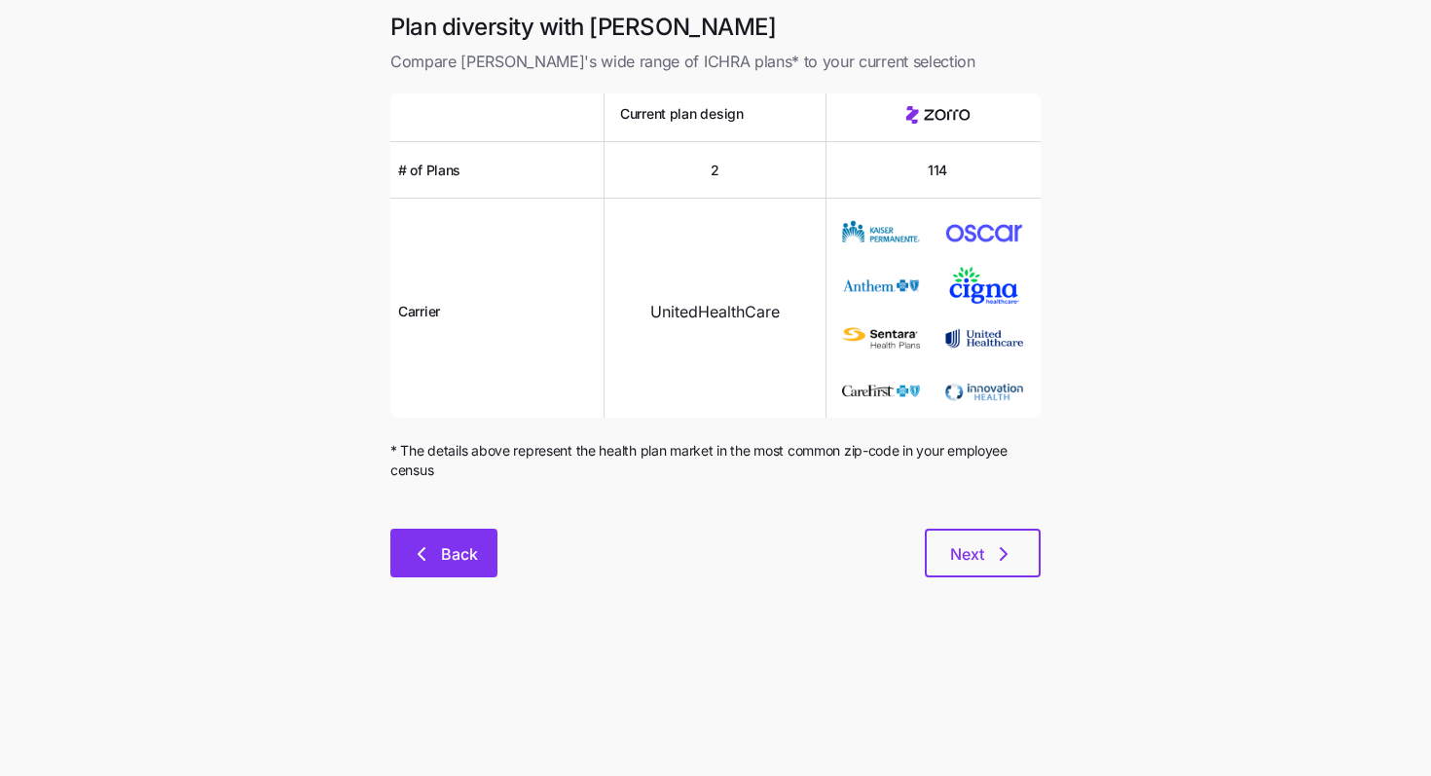
click at [481, 553] on button "Back" at bounding box center [443, 553] width 107 height 49
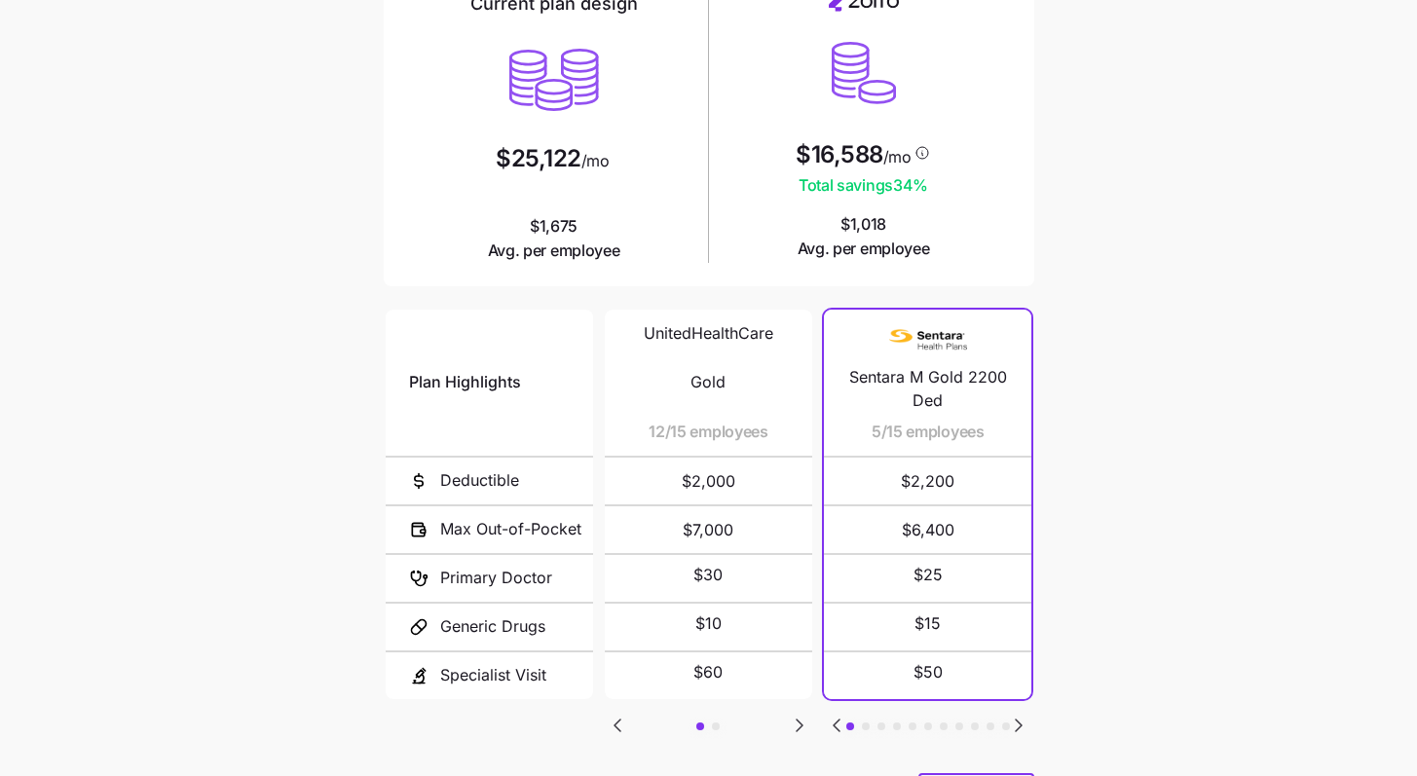
scroll to position [272, 0]
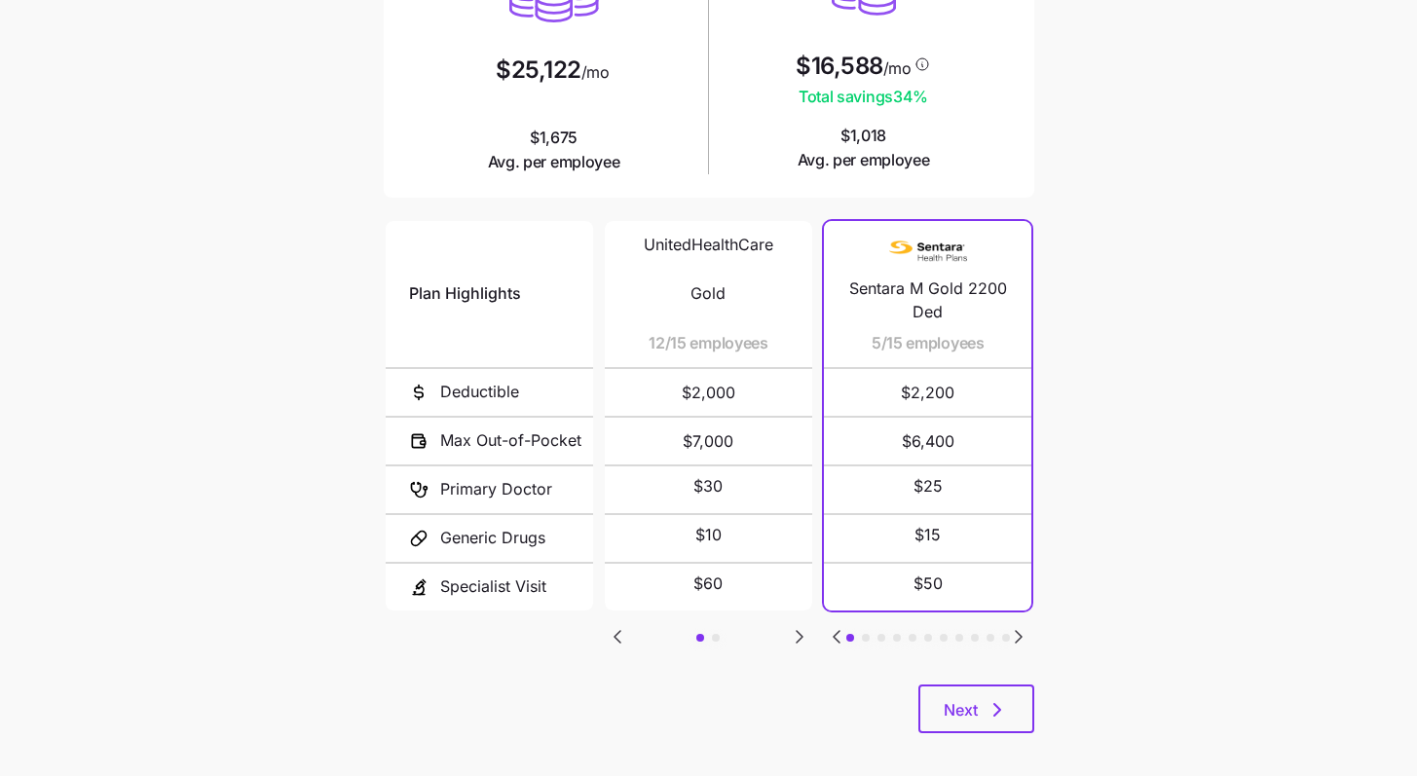
click at [735, 632] on icon "Go to next slide" at bounding box center [1018, 637] width 6 height 12
click at [735, 634] on icon "Go to next slide" at bounding box center [1018, 637] width 6 height 12
click at [735, 631] on icon "Go to next slide" at bounding box center [1018, 637] width 6 height 12
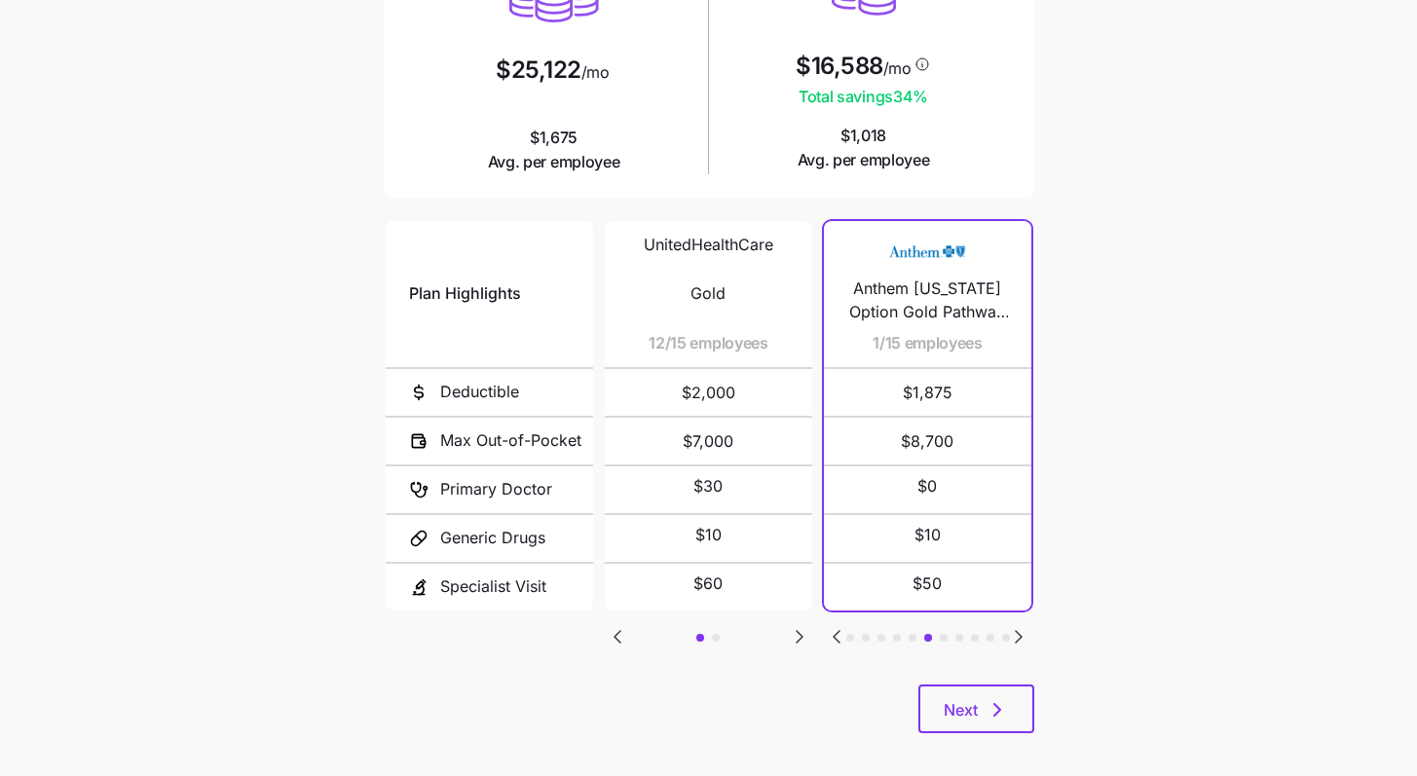
click at [735, 631] on icon "Go to previous slide" at bounding box center [836, 637] width 6 height 12
click at [735, 631] on icon "Go to next slide" at bounding box center [1018, 636] width 23 height 23
click at [735, 635] on icon "Go to next slide" at bounding box center [1018, 636] width 23 height 23
click at [735, 632] on icon "Go to next slide" at bounding box center [1018, 637] width 6 height 12
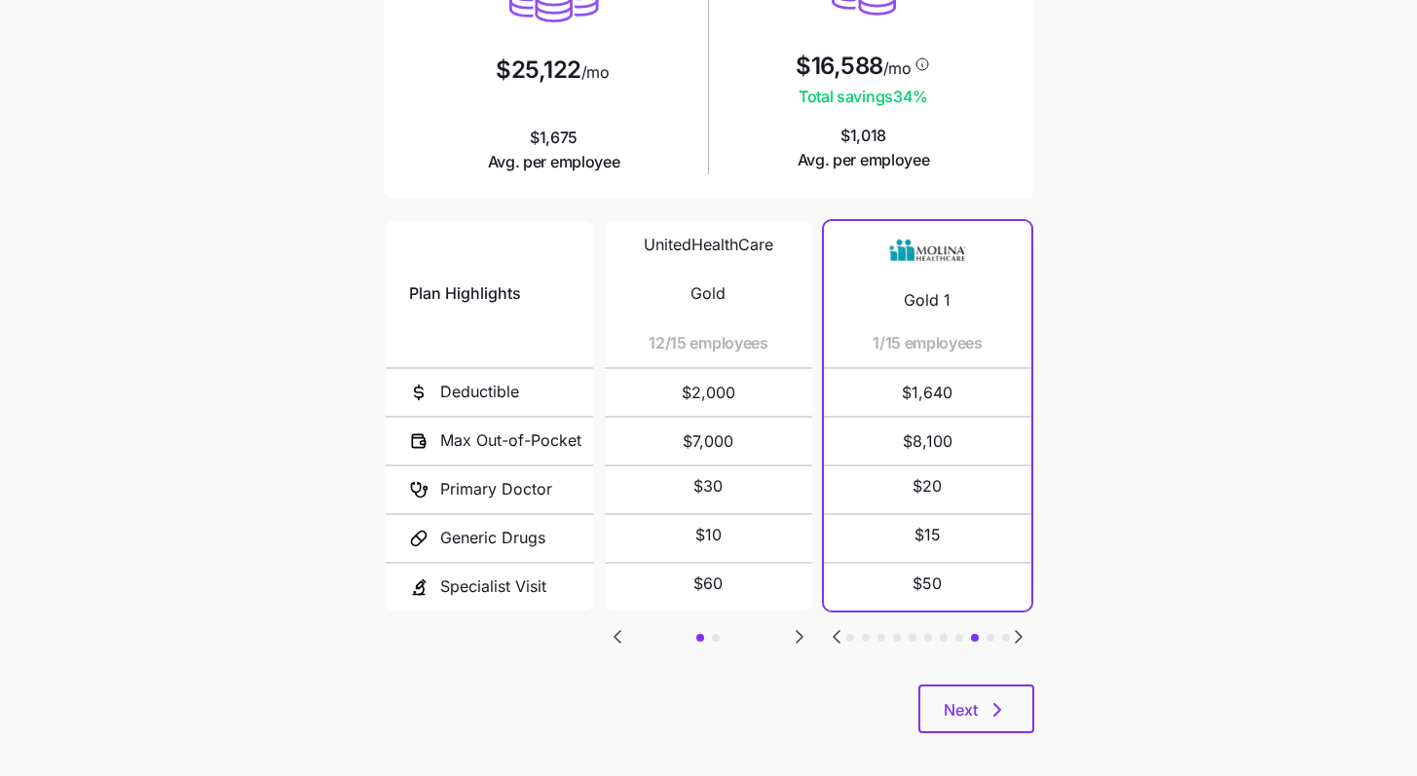
click at [735, 402] on main "Current plan vs. Zorro’s ICHRA recommendation See how your current plan measure…" at bounding box center [708, 259] width 1417 height 1063
click at [735, 628] on icon "Go to next slide" at bounding box center [1018, 636] width 23 height 23
click at [735, 631] on icon "Go to next slide" at bounding box center [1018, 636] width 23 height 23
click at [735, 460] on main "Current plan vs. Zorro’s ICHRA recommendation See how your current plan measure…" at bounding box center [708, 259] width 1417 height 1063
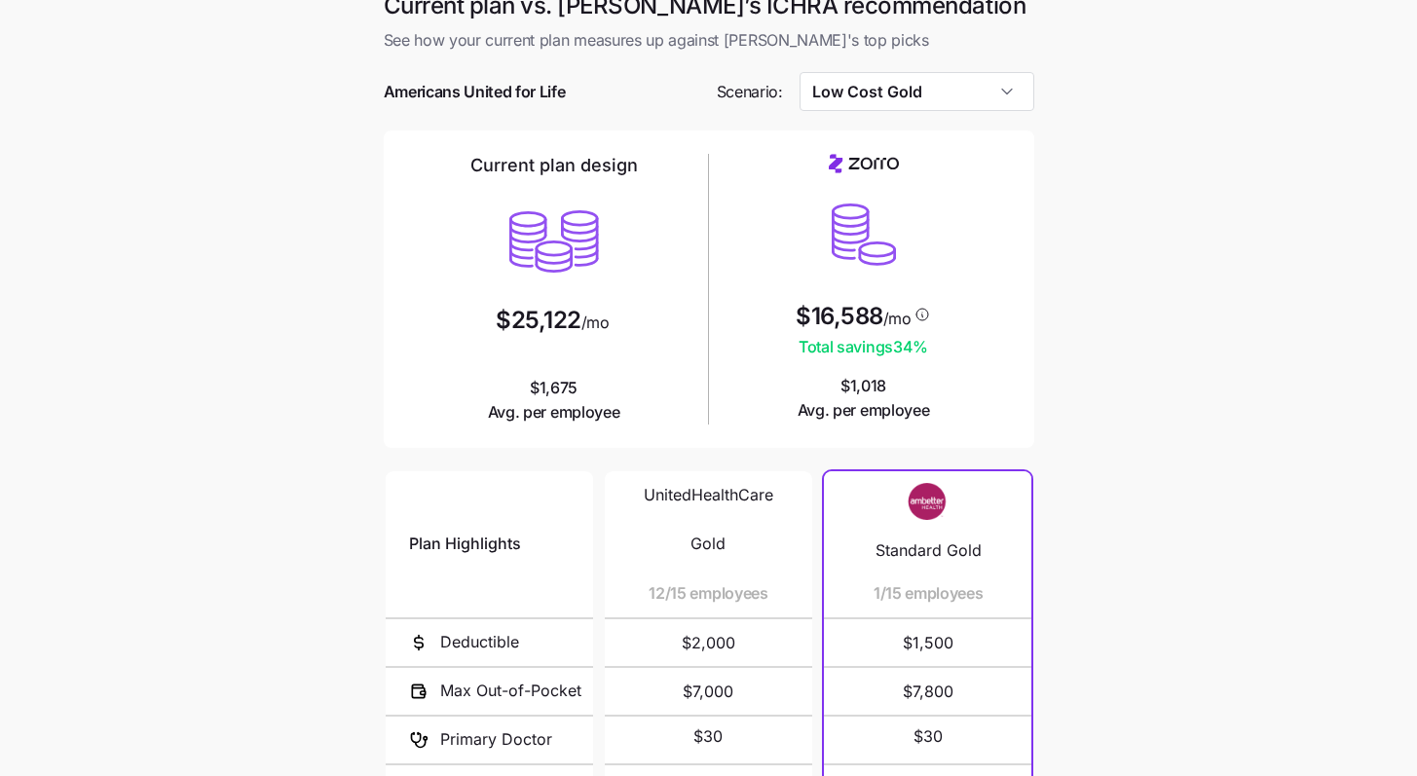
scroll to position [247, 0]
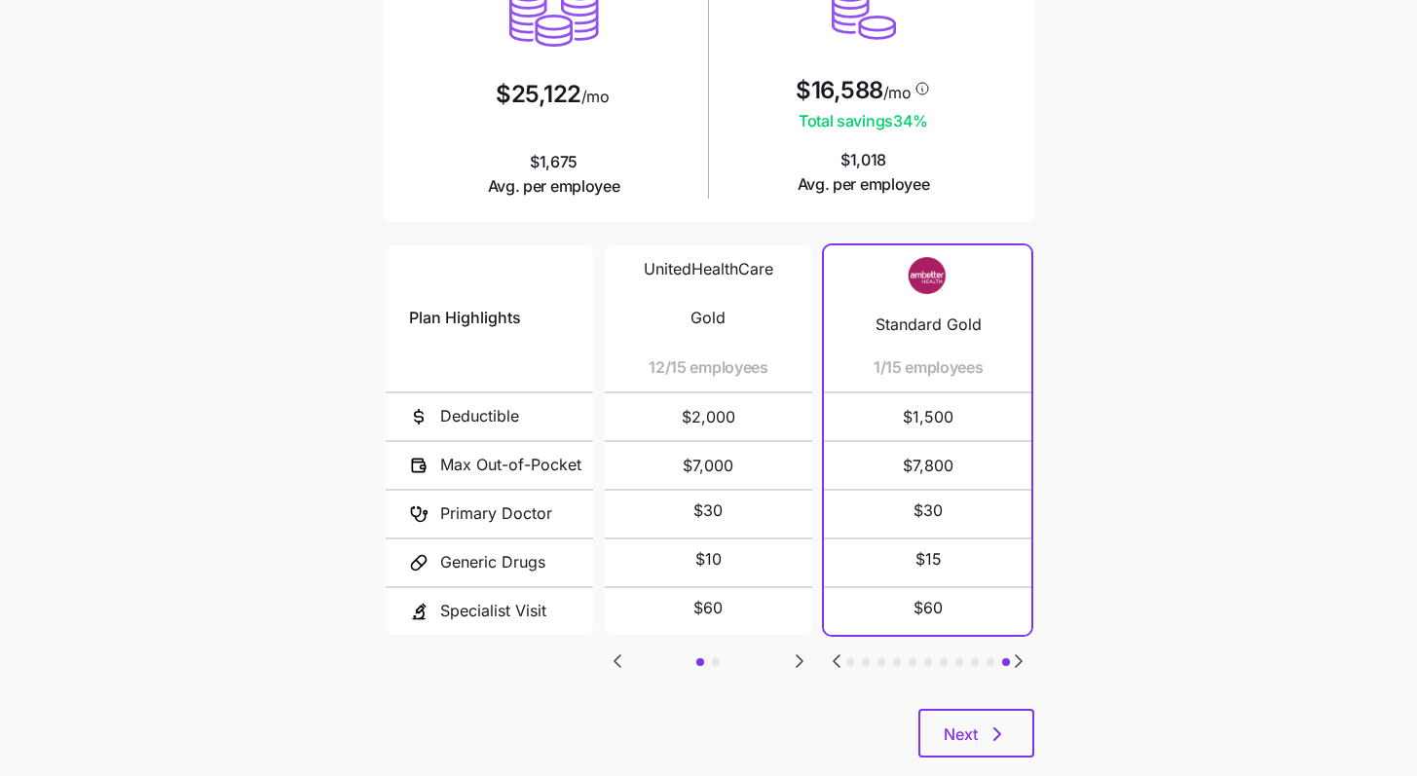
click at [150, 229] on main "Current plan vs. Zorro’s ICHRA recommendation See how your current plan measure…" at bounding box center [708, 284] width 1417 height 1063
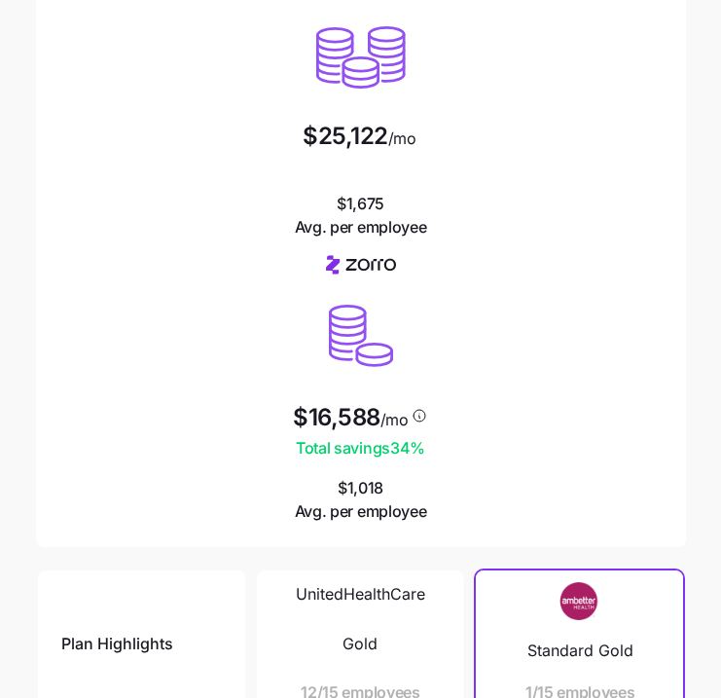
scroll to position [286, 0]
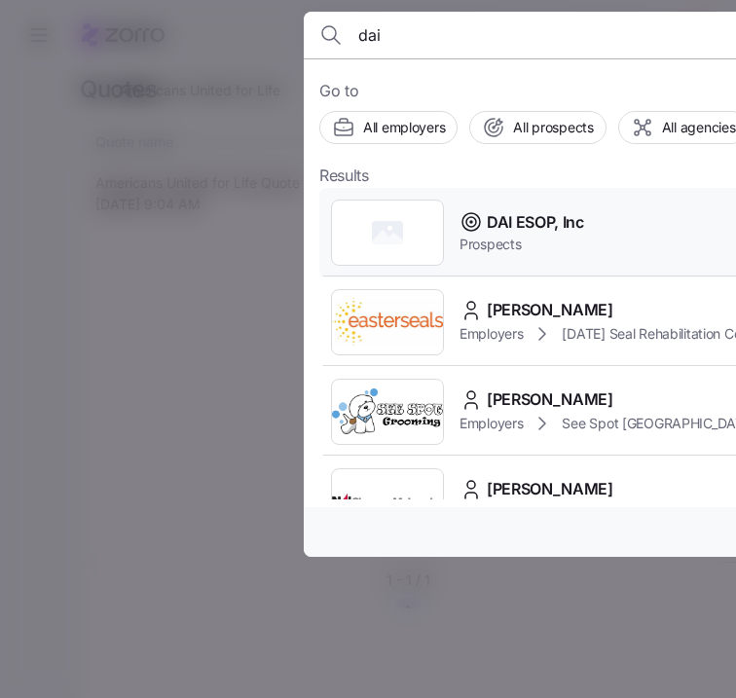
type input "dai"
click at [494, 218] on span "DAI ESOP, Inc" at bounding box center [535, 222] width 97 height 24
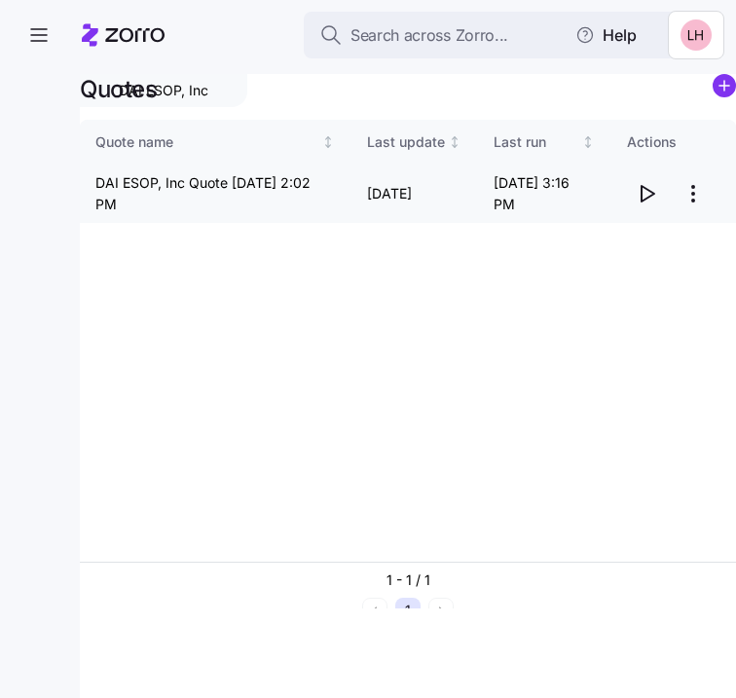
click at [637, 197] on icon "button" at bounding box center [646, 193] width 23 height 23
click at [39, 26] on icon "button" at bounding box center [38, 34] width 23 height 23
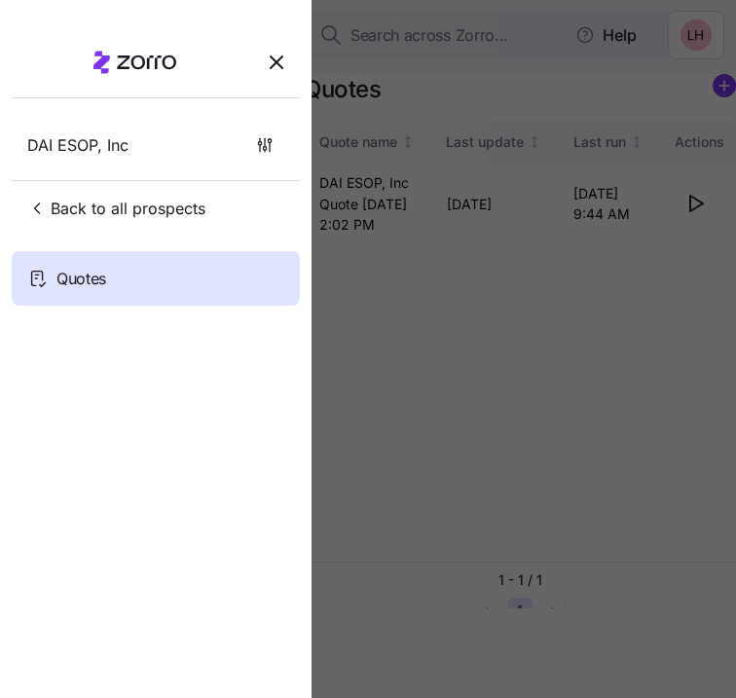
click at [419, 47] on div at bounding box center [368, 349] width 736 height 698
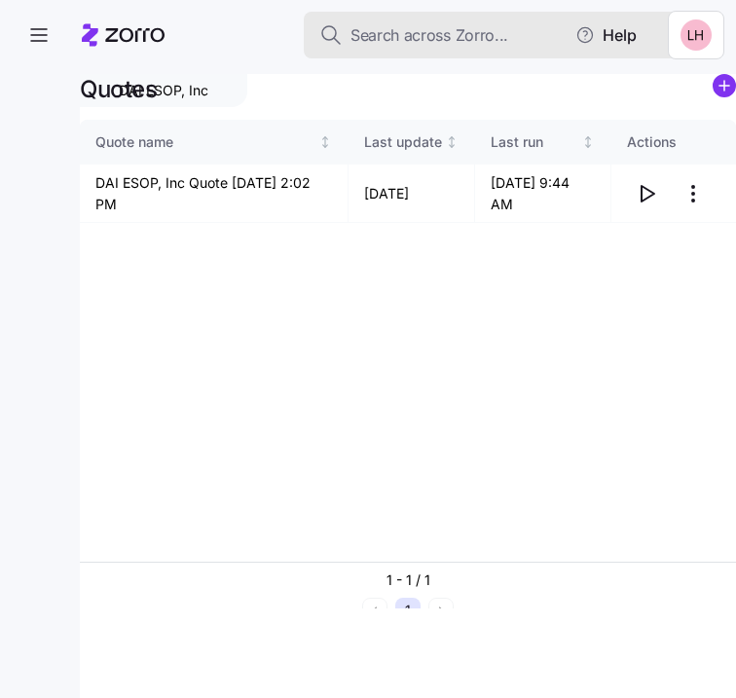
click at [445, 43] on span "Search across Zorro..." at bounding box center [429, 35] width 158 height 24
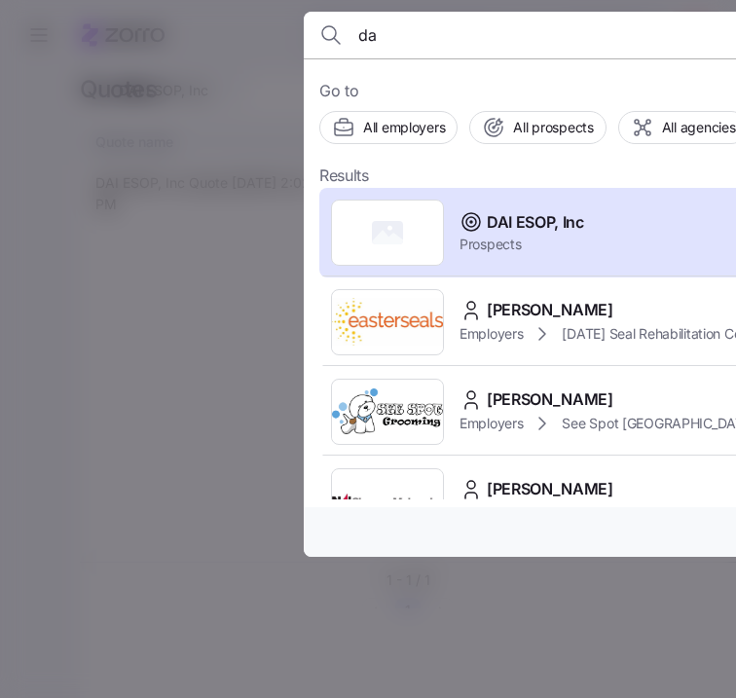
type input "d"
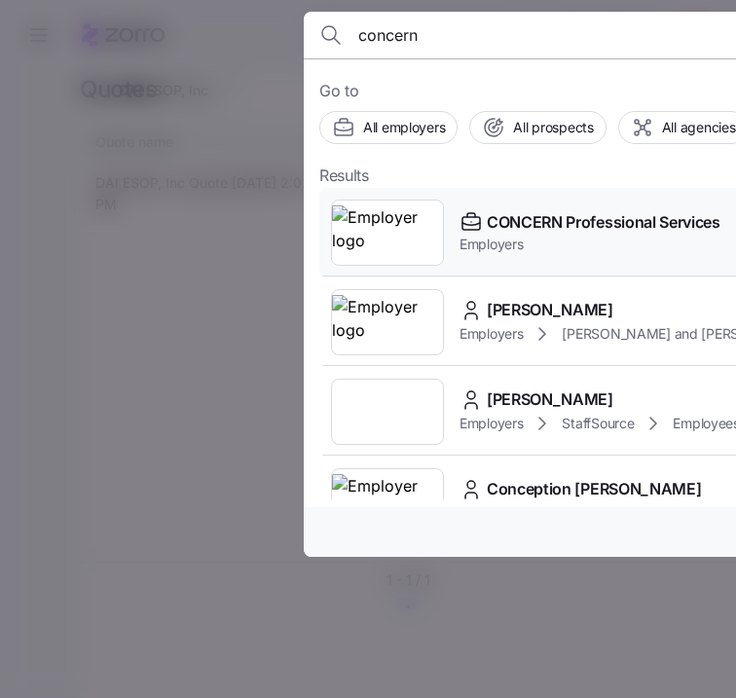
type input "concern"
click at [567, 222] on span "CONCERN Professional Services" at bounding box center [604, 222] width 234 height 24
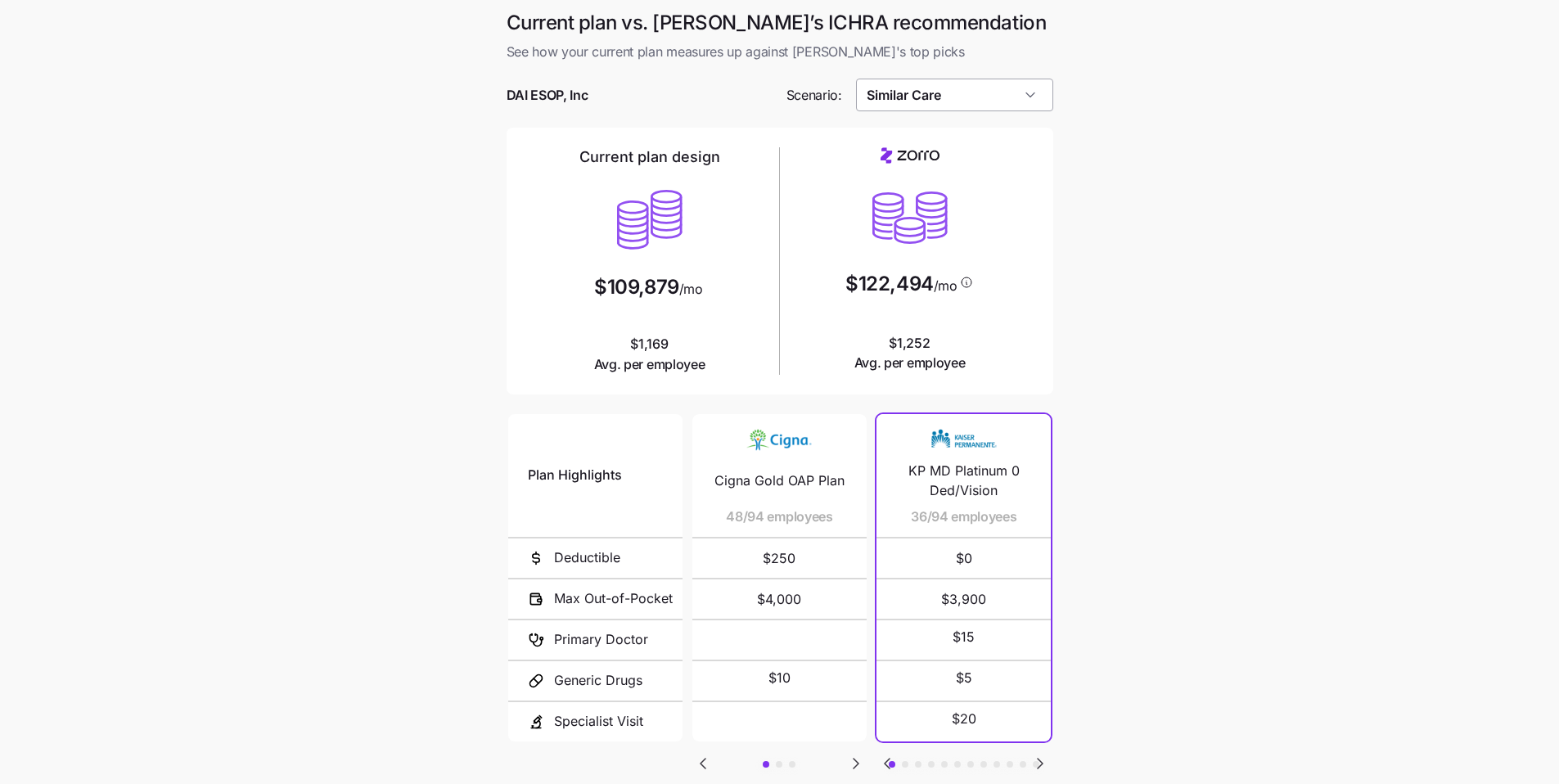
click at [618, 102] on input "Similar Care" at bounding box center [954, 94] width 198 height 33
click at [618, 299] on span "Low Cost Gold" at bounding box center [911, 293] width 77 height 18
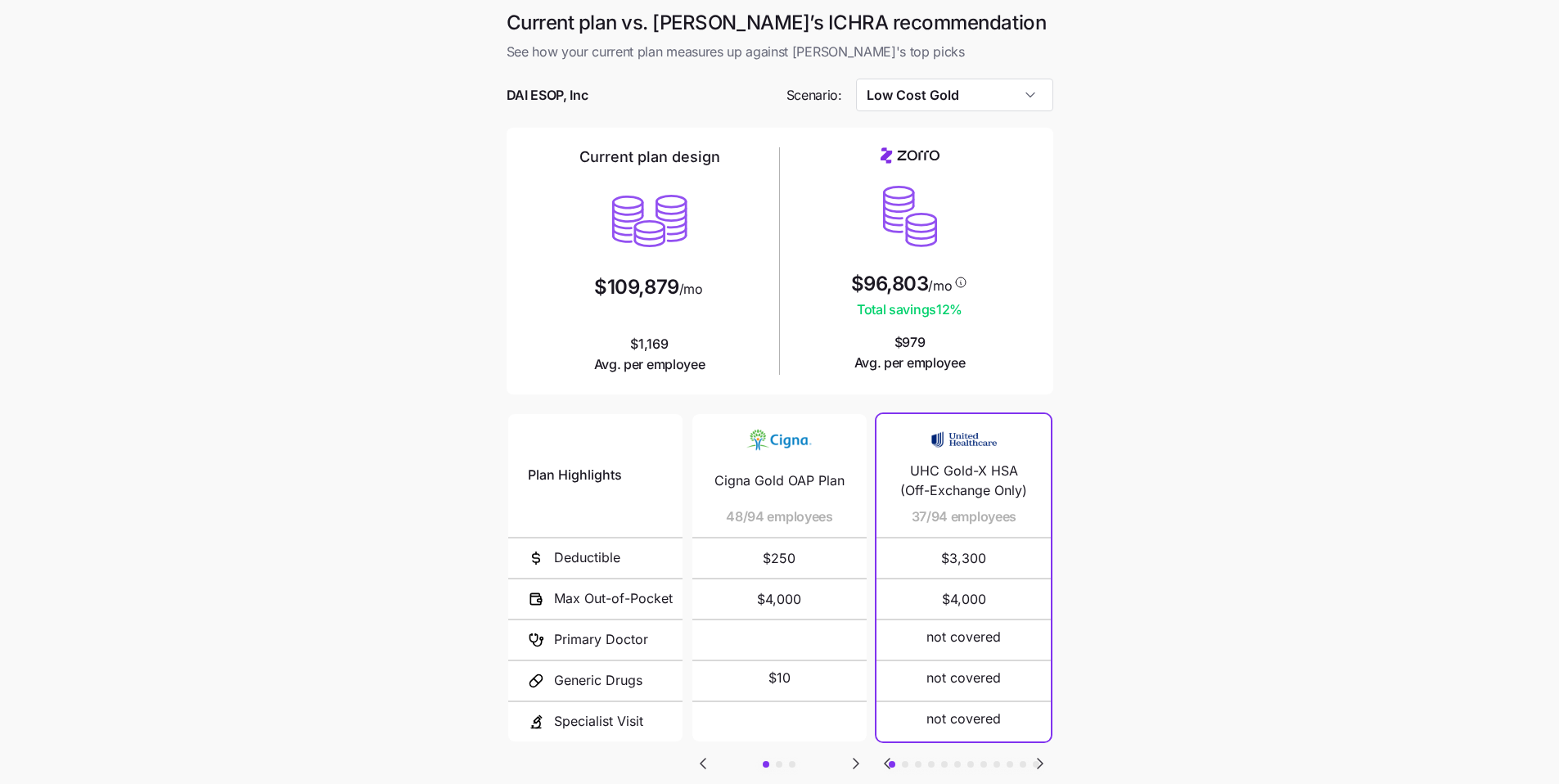
type input "Low Cost Gold"
